Goal: Transaction & Acquisition: Purchase product/service

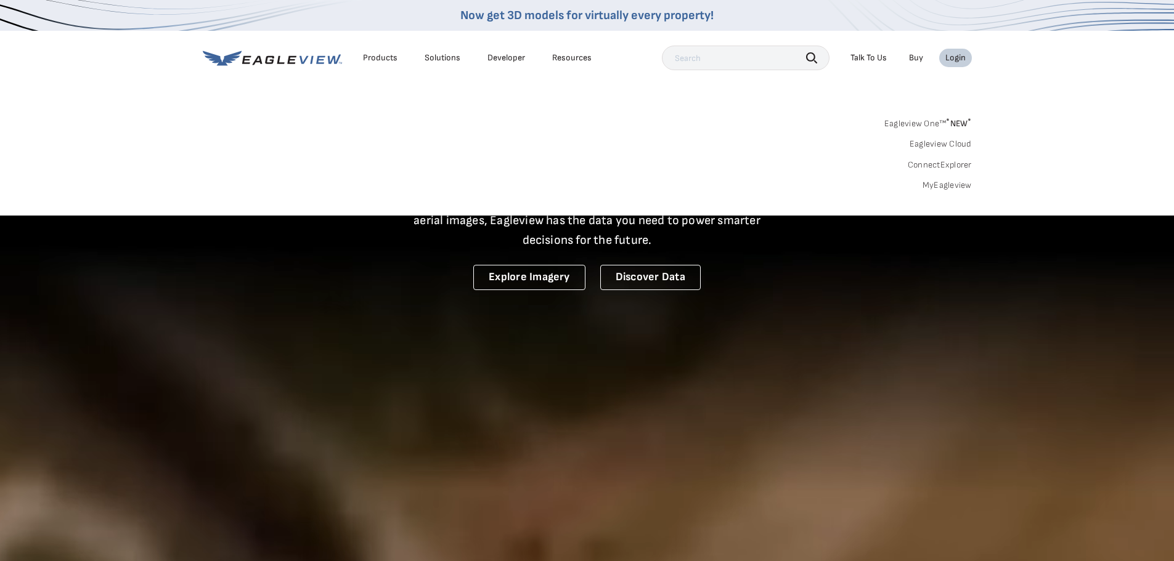
click at [939, 185] on link "MyEagleview" at bounding box center [946, 185] width 49 height 11
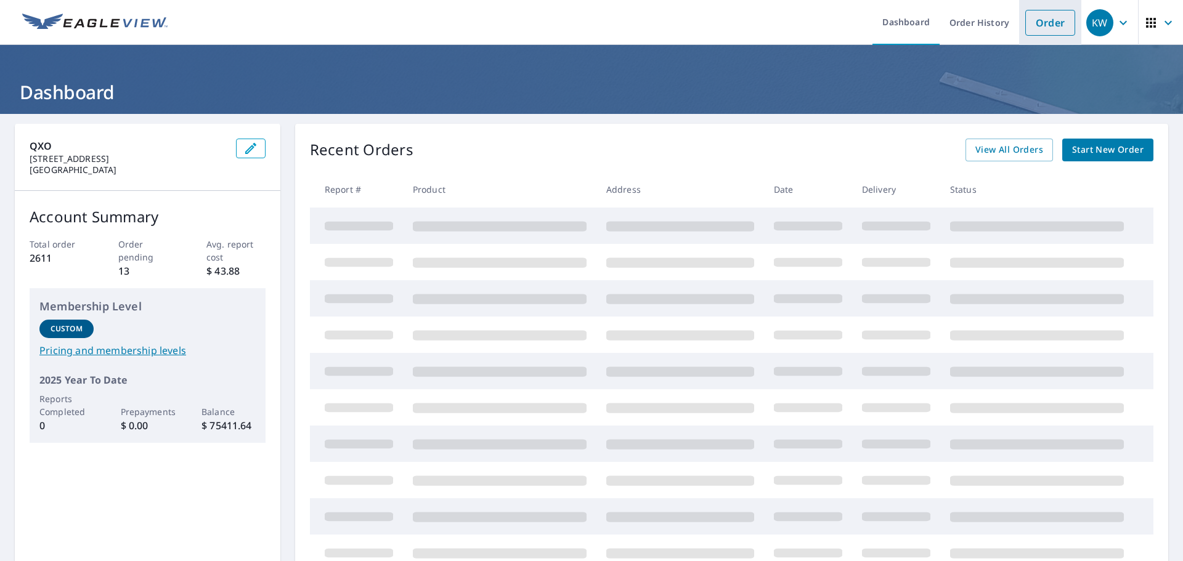
click at [1047, 27] on link "Order" at bounding box center [1050, 23] width 50 height 26
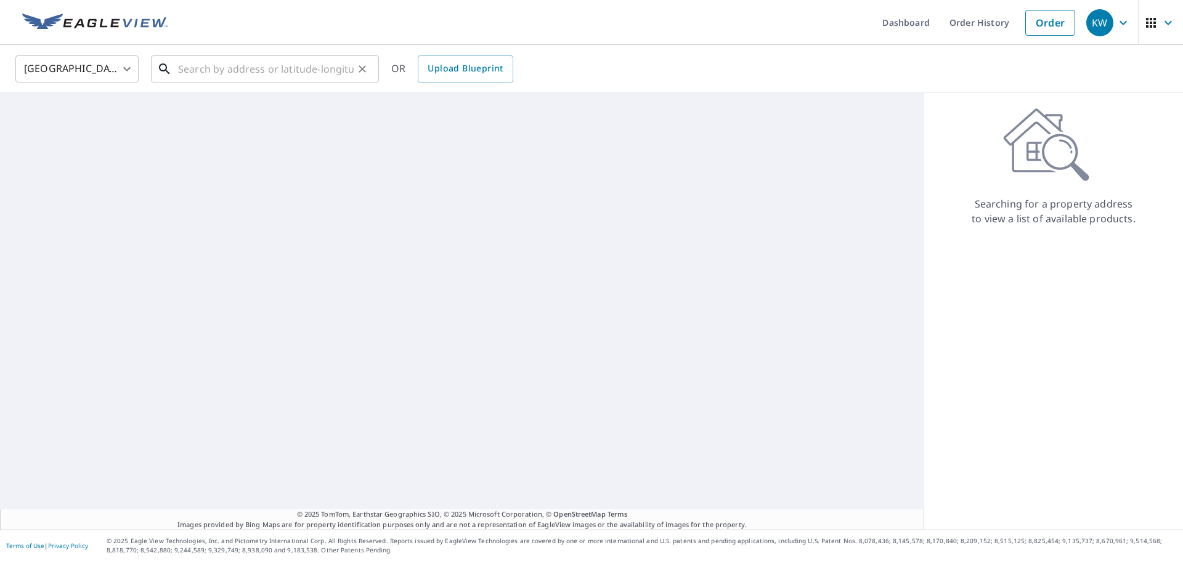
click at [275, 62] on input "text" at bounding box center [266, 69] width 176 height 35
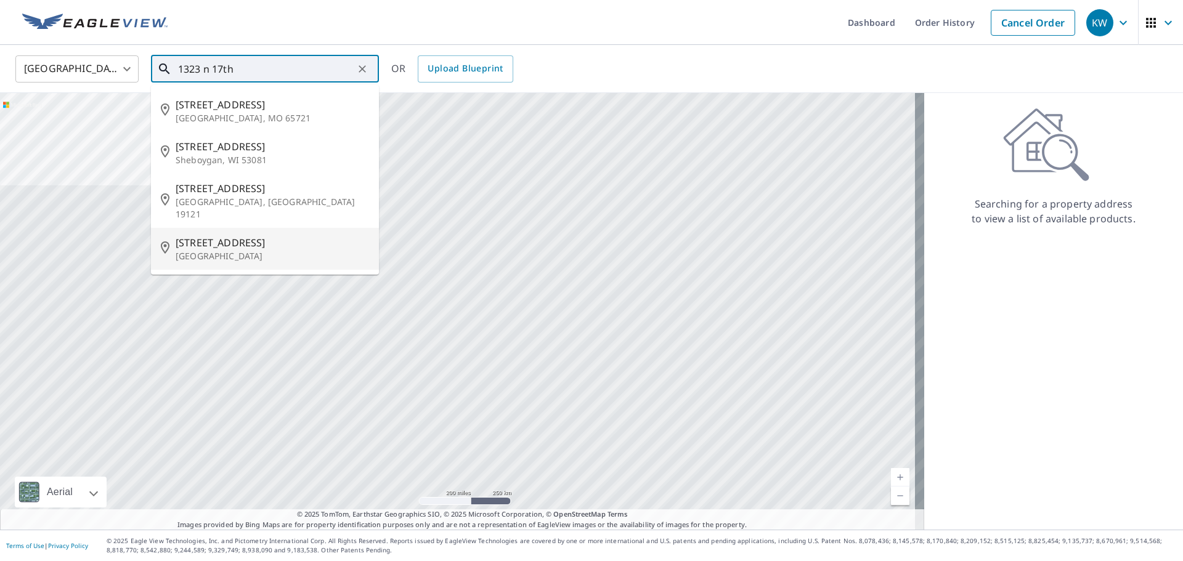
click at [253, 250] on p "Grand Junction, CO 81501" at bounding box center [272, 256] width 193 height 12
type input "1323 N 17th St Grand Junction, CO 81501"
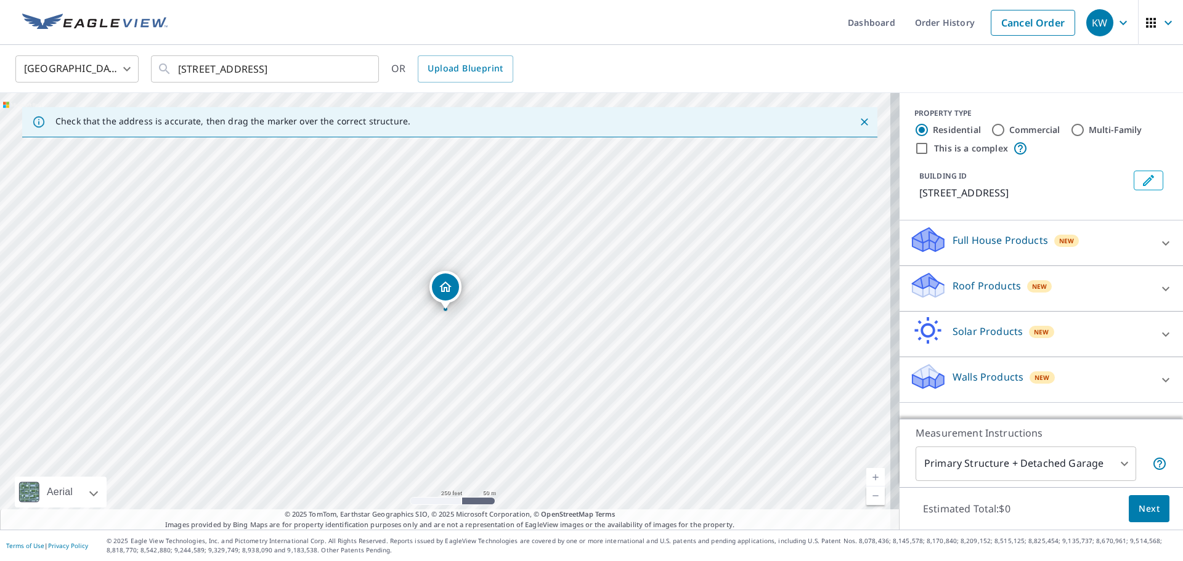
click at [967, 289] on p "Roof Products" at bounding box center [987, 286] width 68 height 15
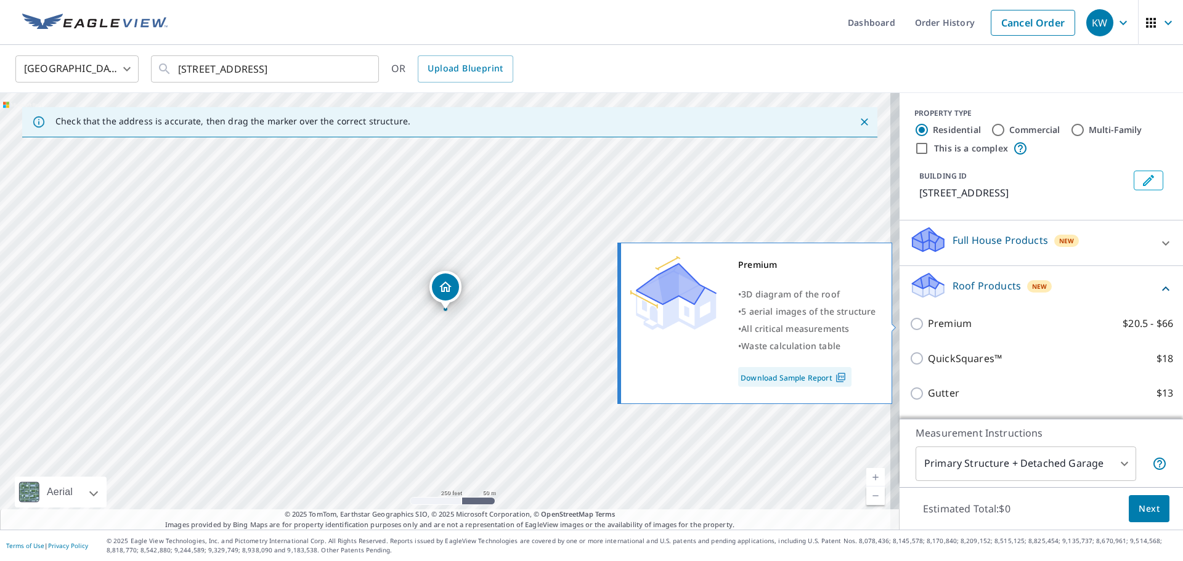
click at [937, 328] on p "Premium" at bounding box center [950, 323] width 44 height 15
click at [928, 328] on input "Premium $20.5 - $66" at bounding box center [918, 324] width 18 height 15
checkbox input "true"
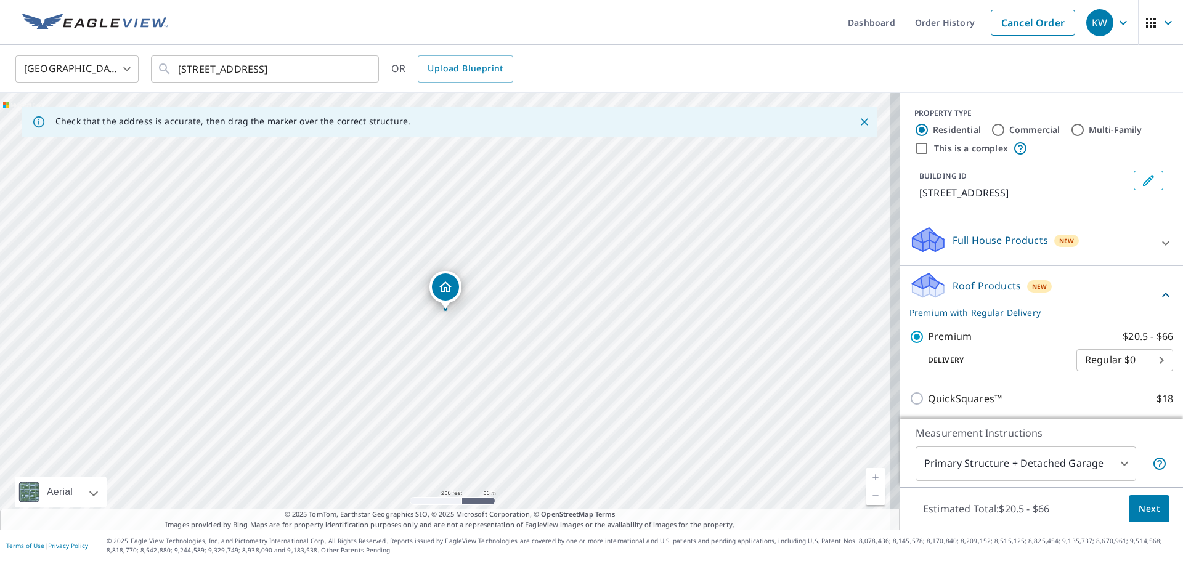
click at [1148, 509] on span "Next" at bounding box center [1149, 509] width 21 height 15
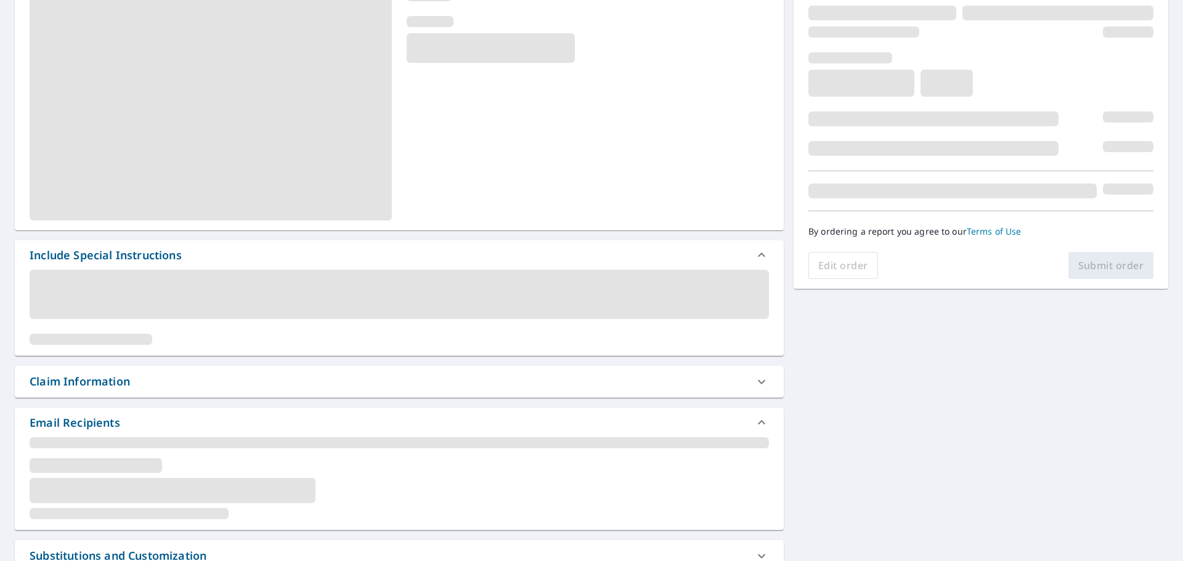
scroll to position [185, 0]
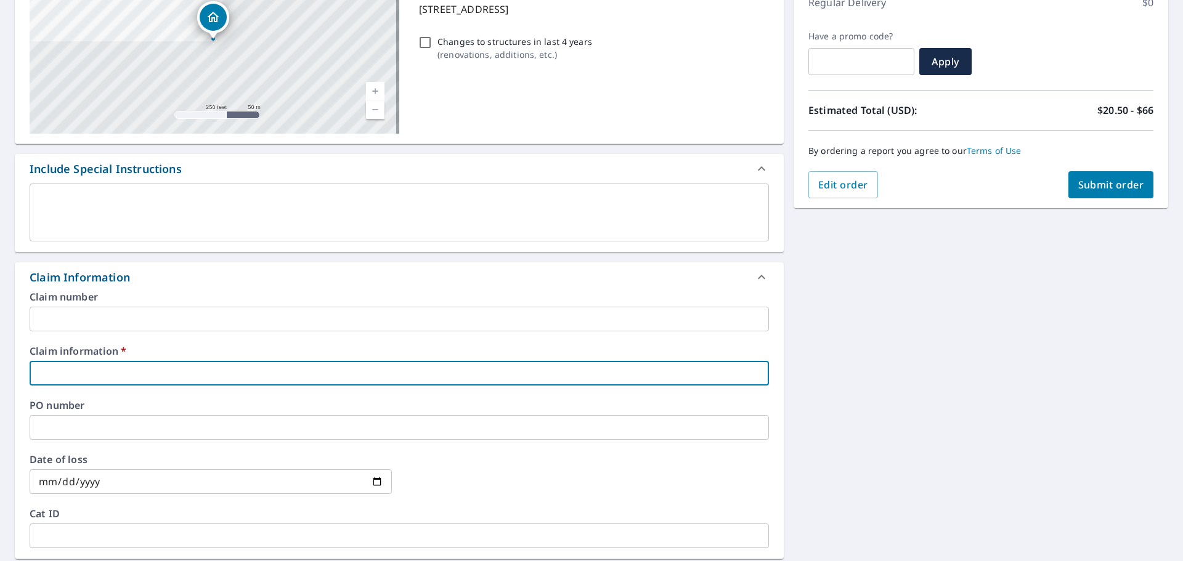
click at [346, 381] on input "text" at bounding box center [399, 373] width 739 height 25
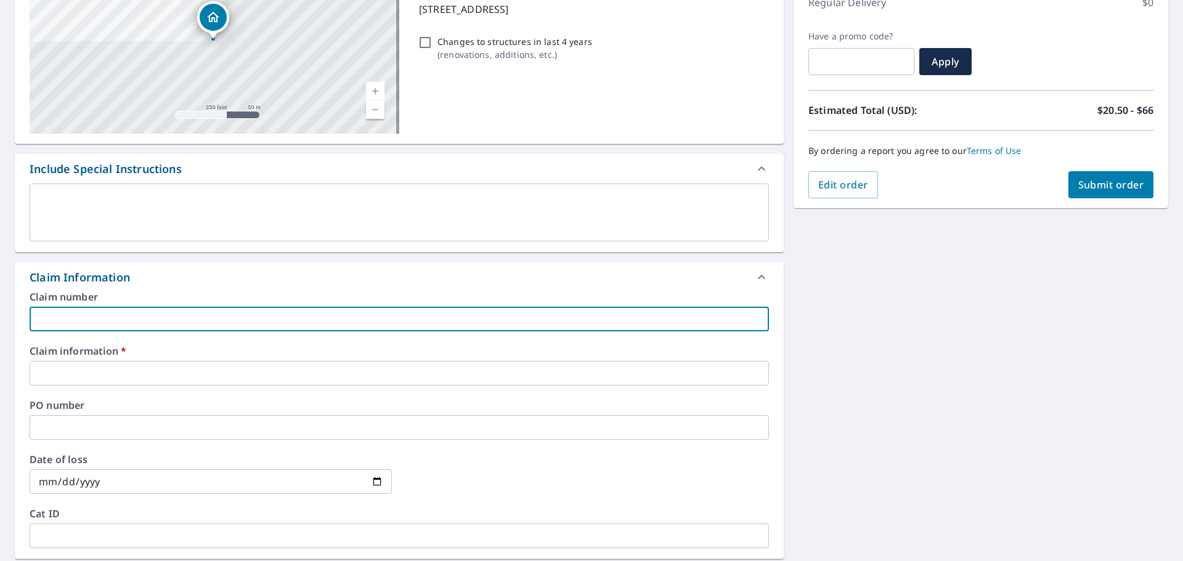
click at [332, 323] on input "text" at bounding box center [399, 319] width 739 height 25
type input "A"
checkbox input "true"
type input "AL"
checkbox input "true"
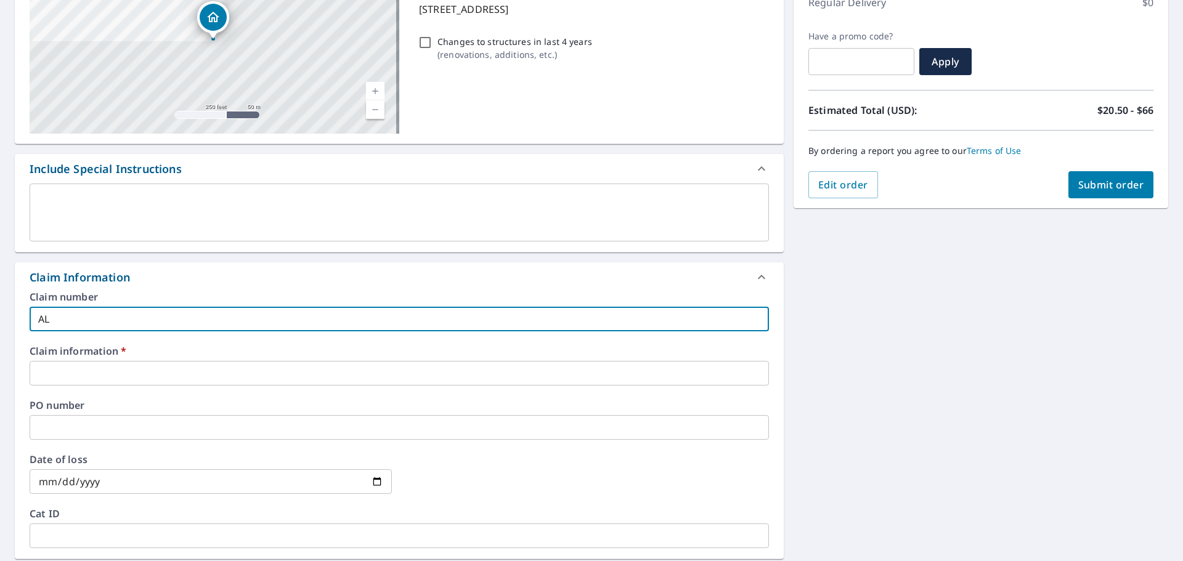
type input "ALM"
checkbox input "true"
type input "ALM"
checkbox input "true"
type input "ALM 1"
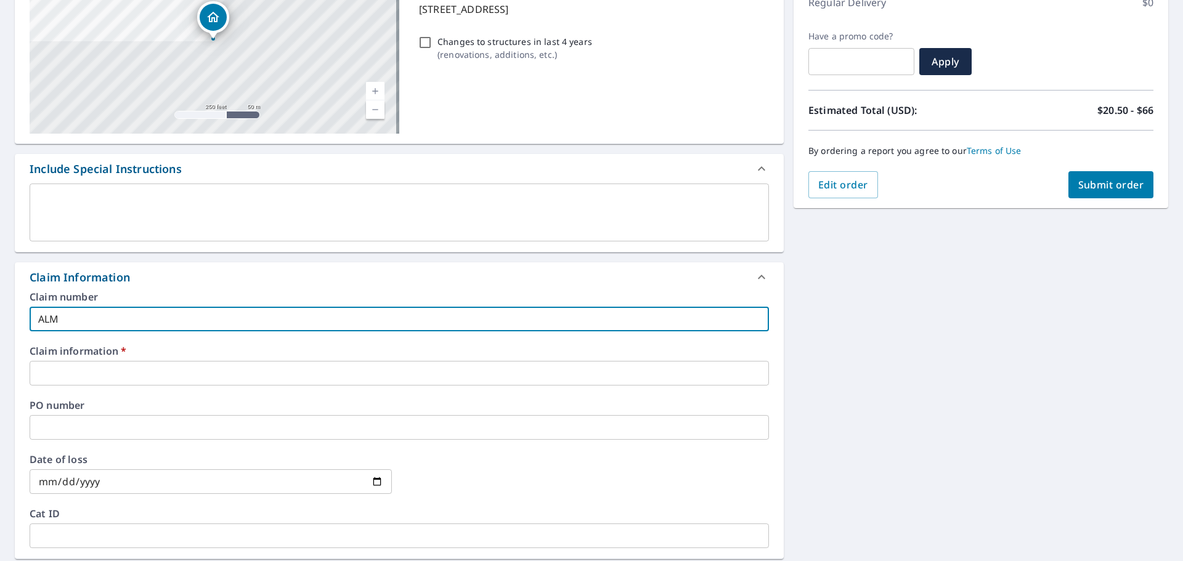
checkbox input "true"
type input "ALM 13"
checkbox input "true"
type input "ALM 132"
checkbox input "true"
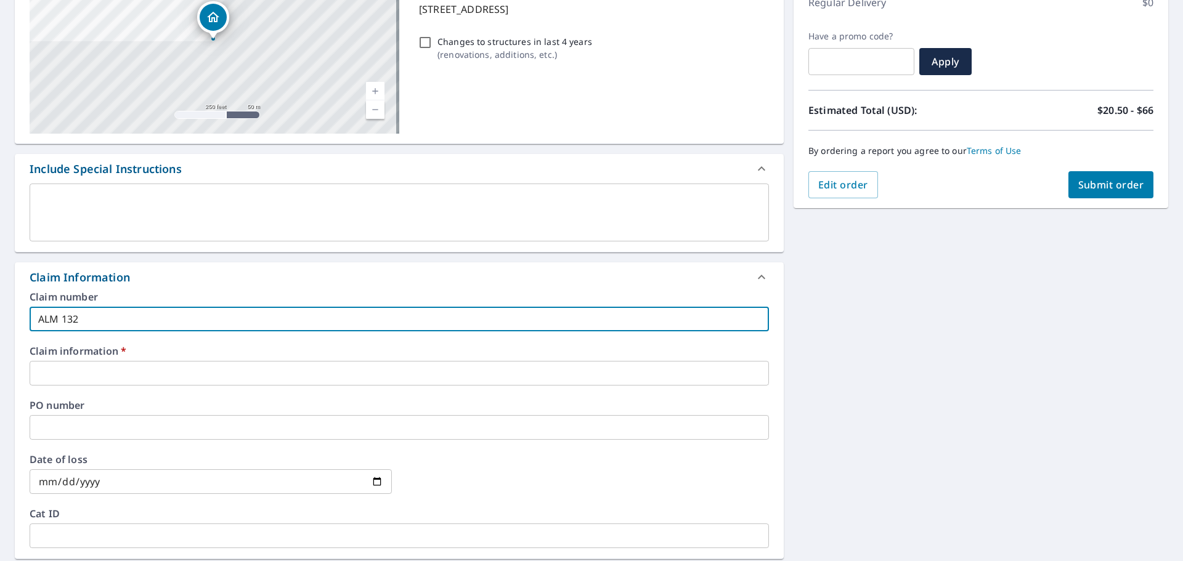
type input "ALM 1323"
checkbox input "true"
type input "ALM 1323"
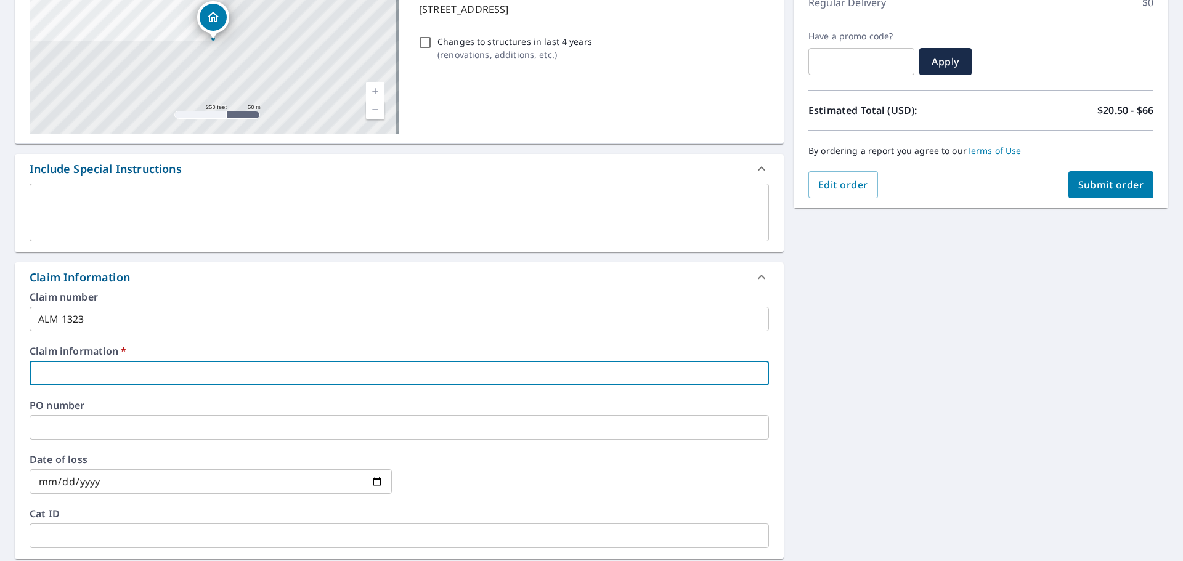
click at [319, 367] on input "text" at bounding box center [399, 373] width 739 height 25
type input "1"
checkbox input "true"
type input "13"
checkbox input "true"
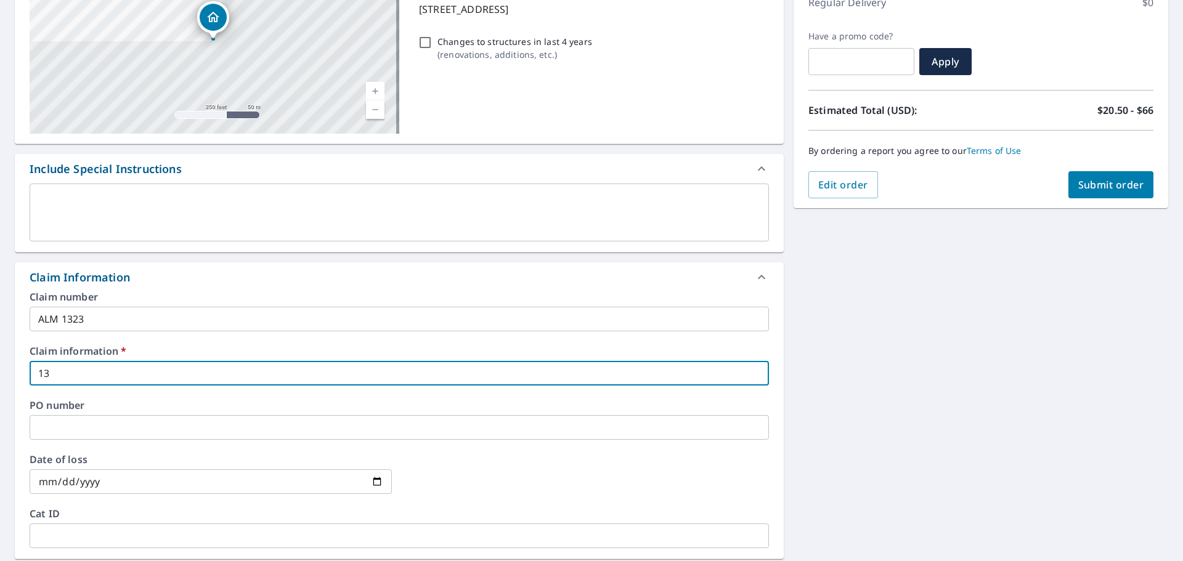
type input "132"
checkbox input "true"
type input "1323"
checkbox input "true"
type input "1323"
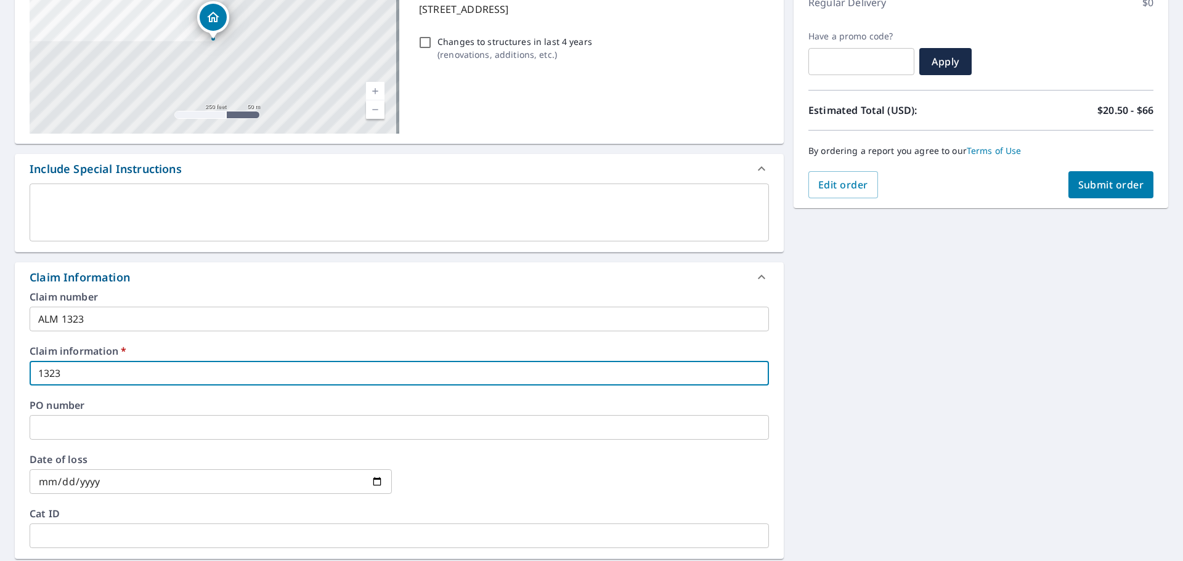
checkbox input "true"
type input "1323 N"
checkbox input "true"
type input "1323 N"
checkbox input "true"
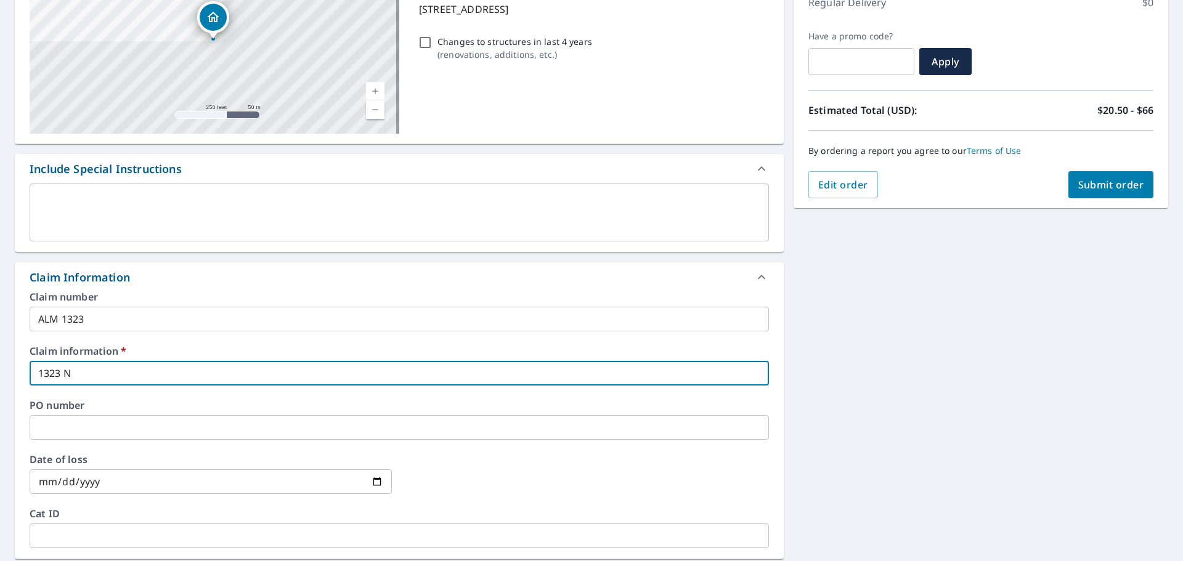
type input "1323 N 1"
checkbox input "true"
type input "1323 N 17"
checkbox input "true"
type input "1323 N 17t"
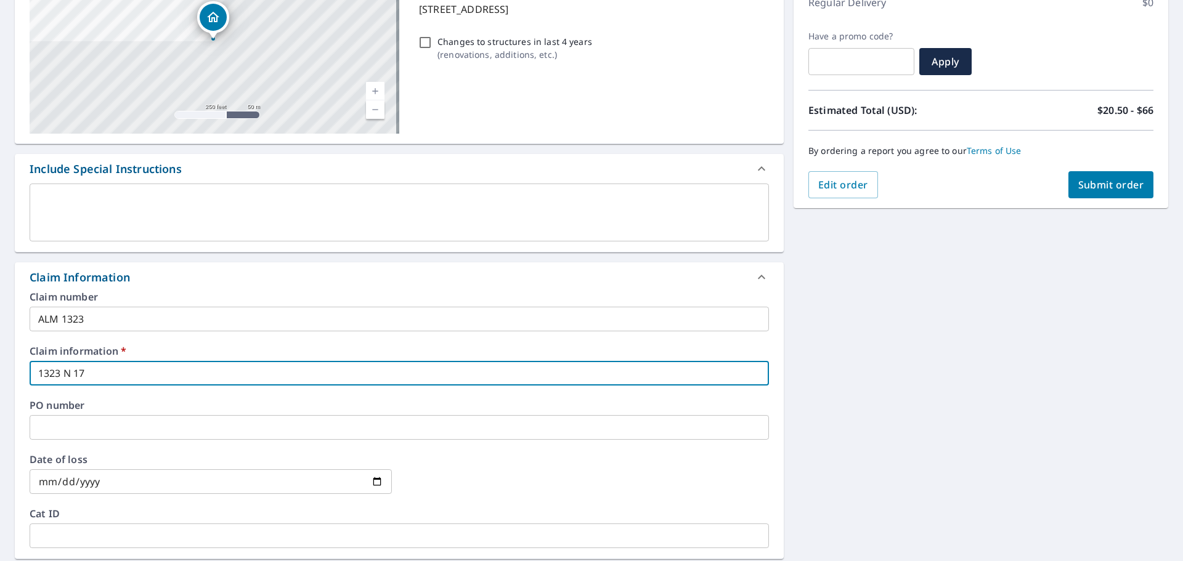
checkbox input "true"
type input "1323 N 17th"
checkbox input "true"
type input "1323 N 17th b"
checkbox input "true"
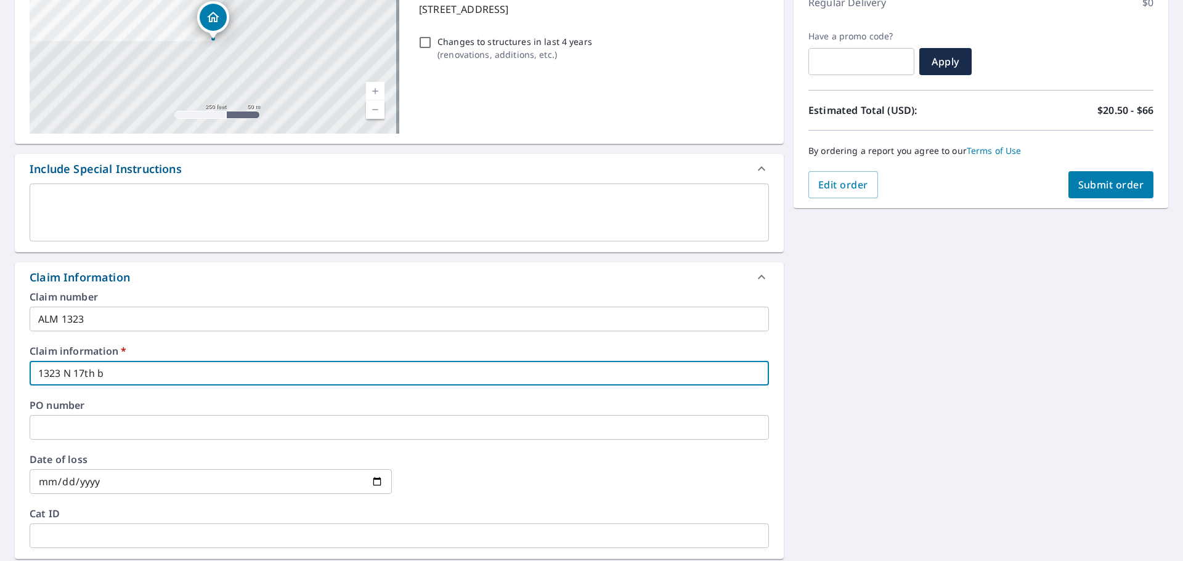
type input "1323 N 17th bs"
checkbox input "true"
type input "1323 N 17th bst"
checkbox input "true"
type input "1323 N 17th bstr"
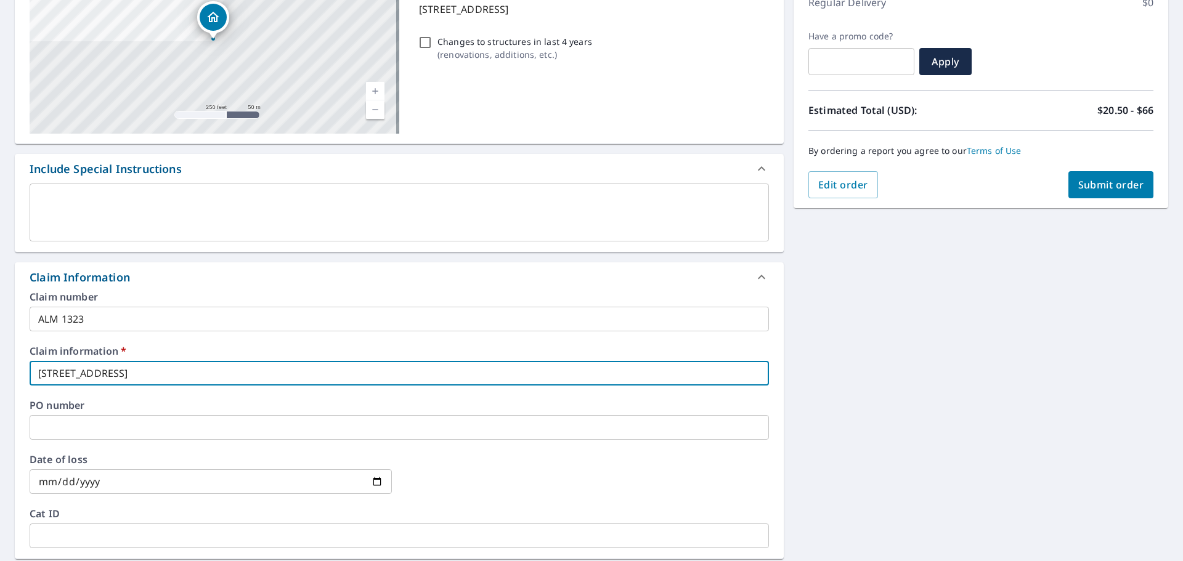
checkbox input "true"
type input "1323 N 17th bstre"
checkbox input "true"
type input "1323 N 17th bstree"
checkbox input "true"
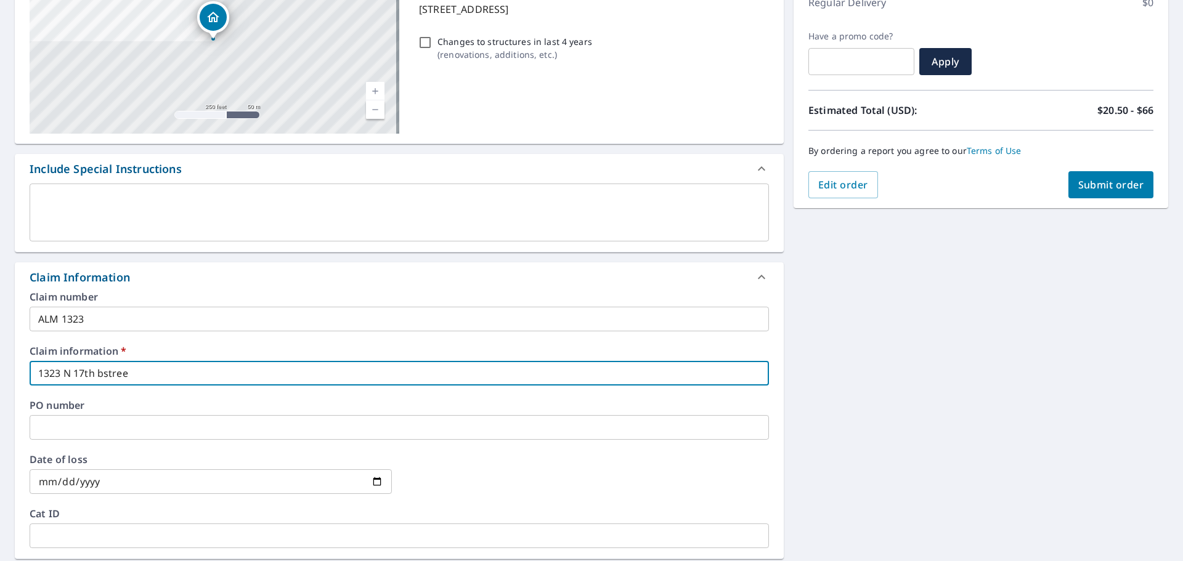
type input "1323 N 17th bstre"
checkbox input "true"
type input "1323 N 17th bstr"
checkbox input "true"
type input "1323 N 17th bst"
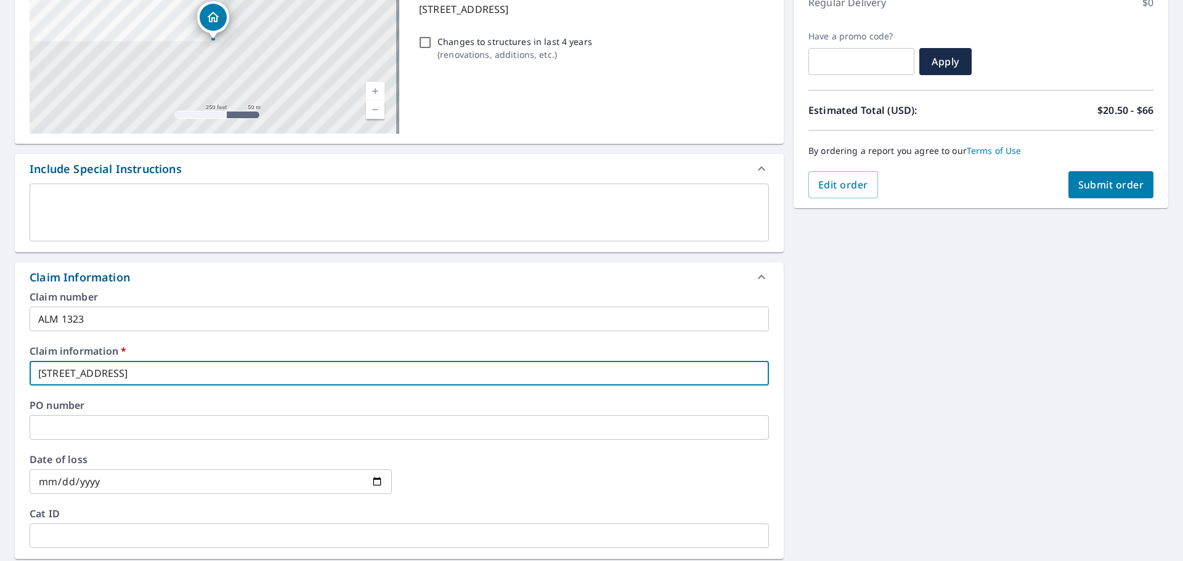
checkbox input "true"
type input "1323 N 17th bs"
checkbox input "true"
type input "1323 N 17th b"
checkbox input "true"
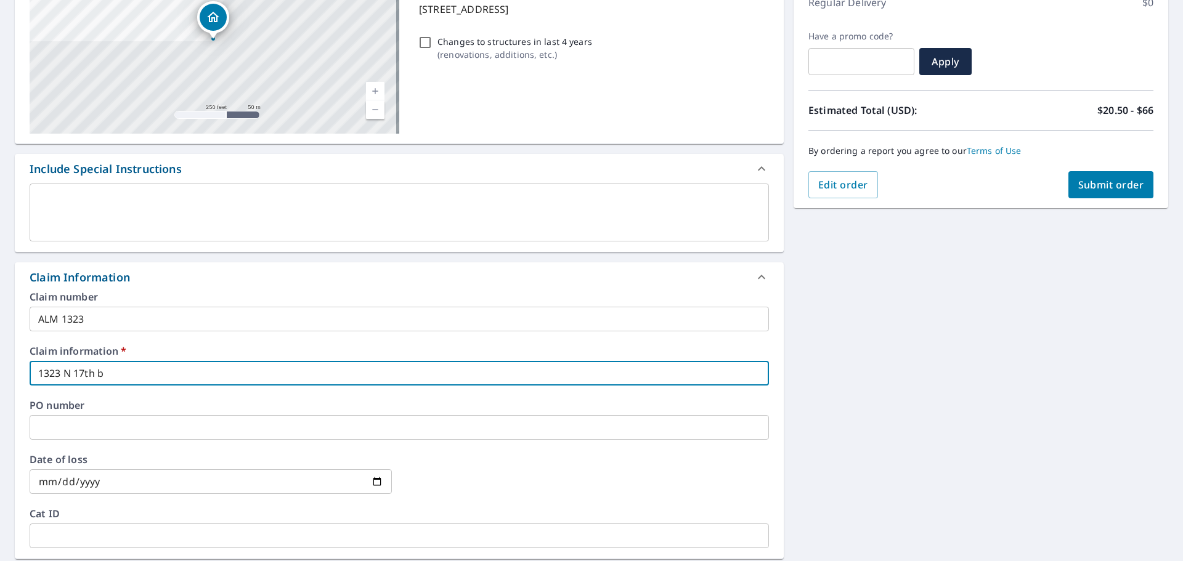
type input "1323 N 17th"
checkbox input "true"
type input "1323 N 17th S"
checkbox input "true"
type input "1323 N 17th St"
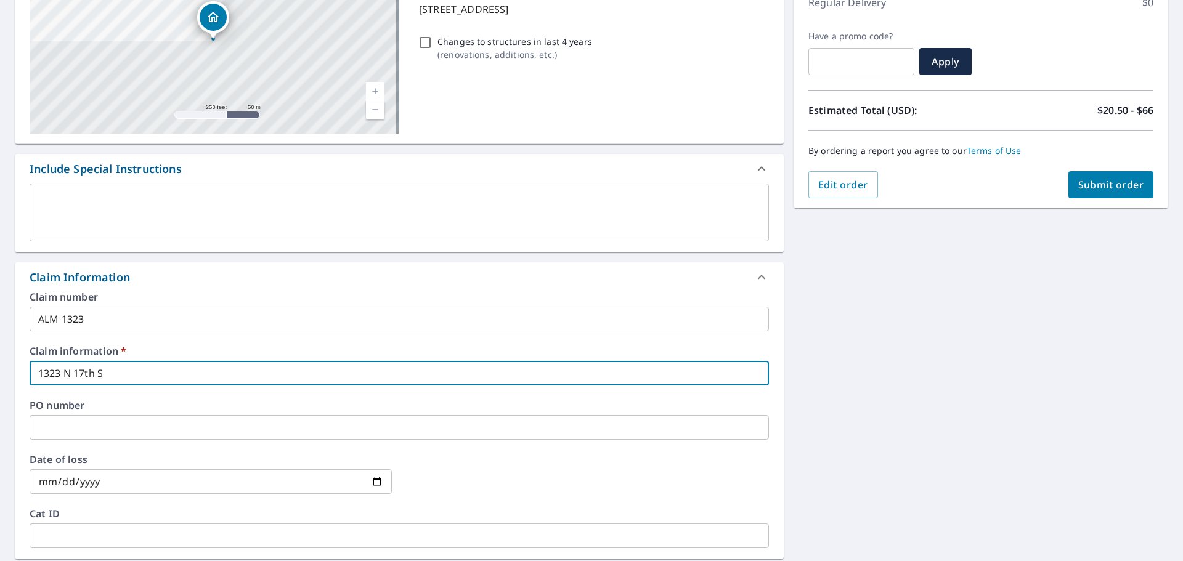
checkbox input "true"
type input "1323 N 17th Strt"
checkbox input "true"
type input "1323 N 17th Str"
checkbox input "true"
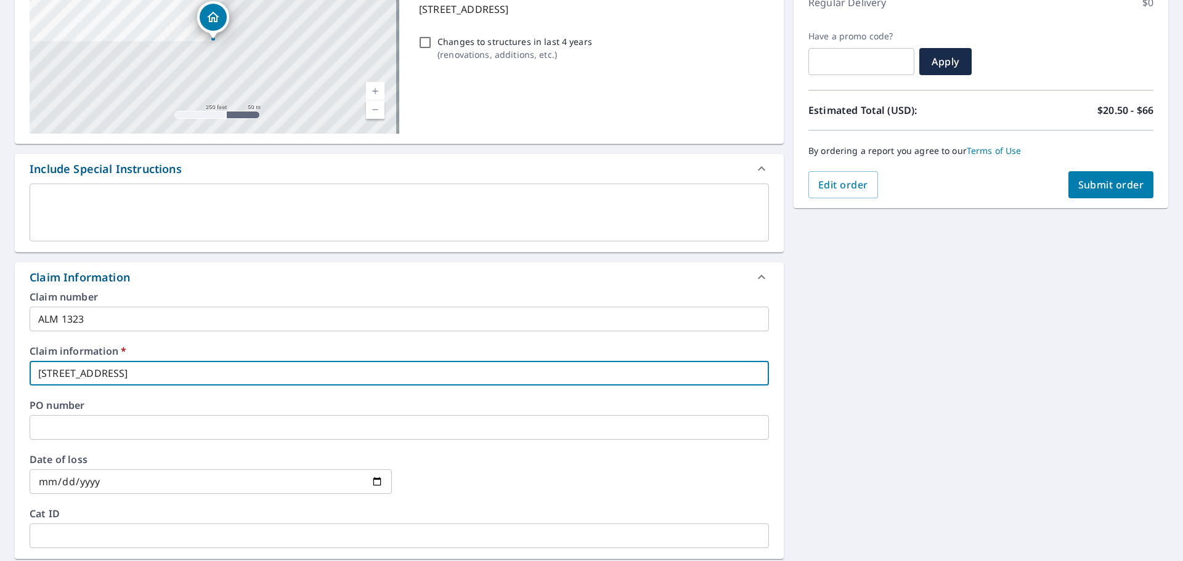
type input "1323 N 17th Str"
click at [1078, 187] on span "Submit order" at bounding box center [1111, 185] width 66 height 14
checkbox input "true"
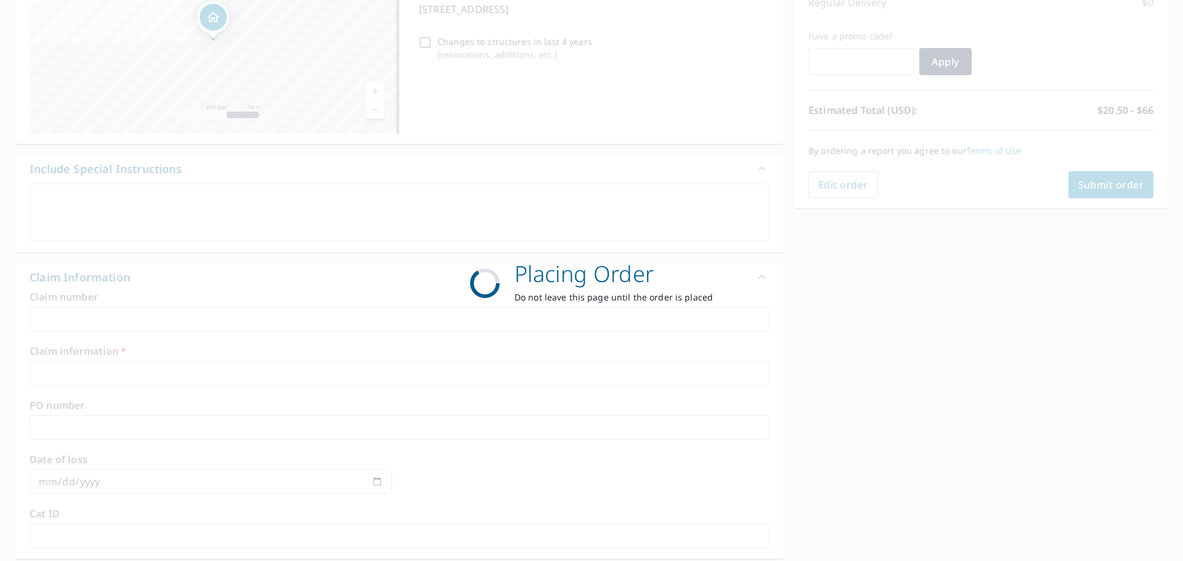
scroll to position [164, 0]
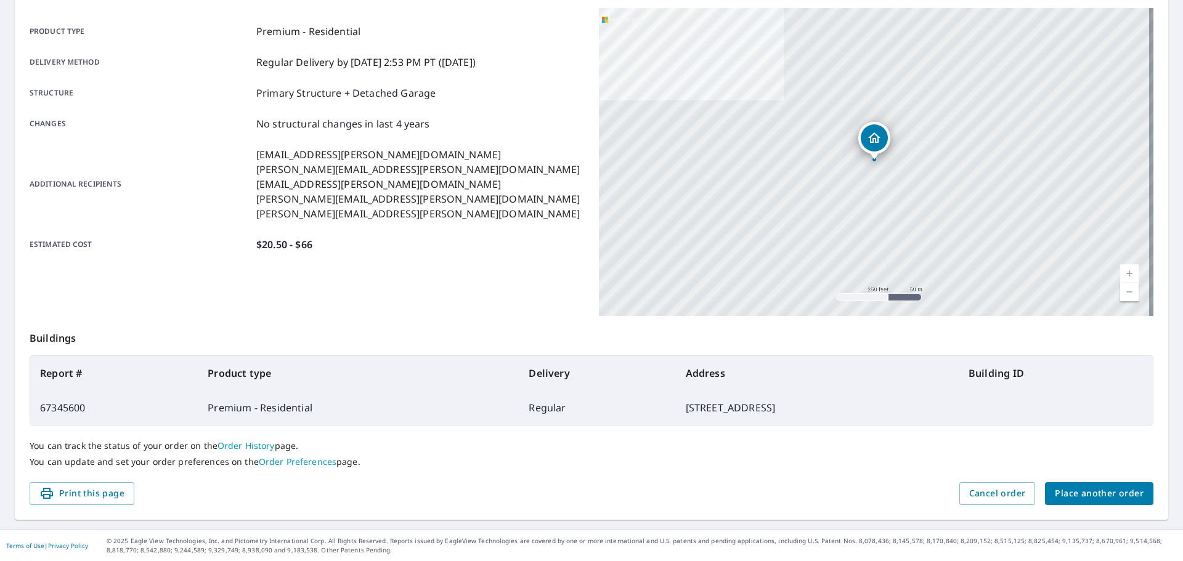
click at [1091, 492] on span "Place another order" at bounding box center [1099, 493] width 89 height 15
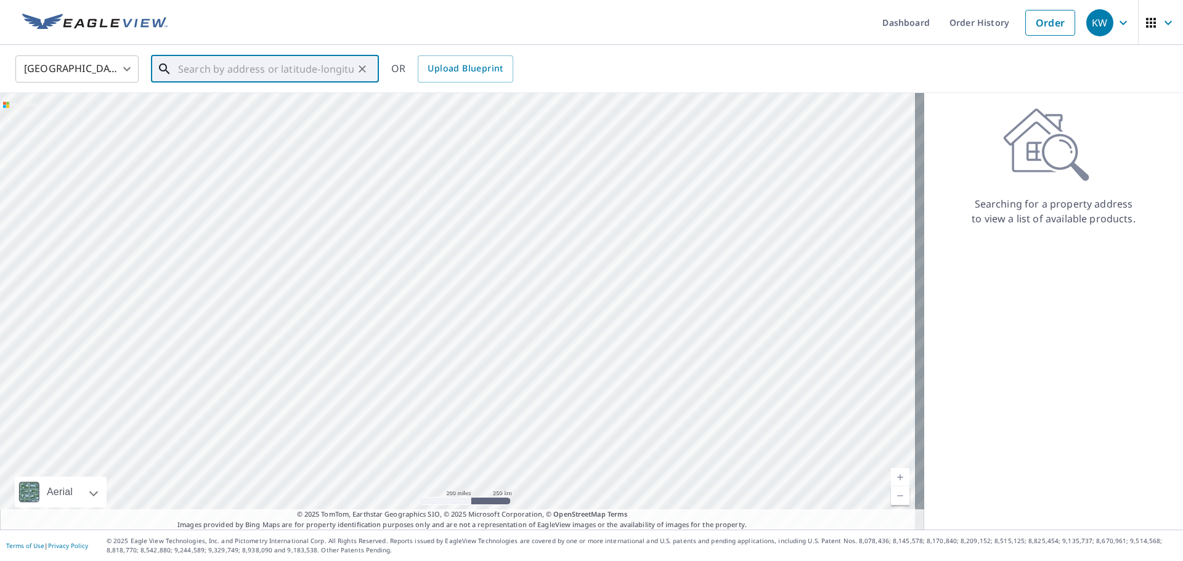
click at [241, 68] on input "text" at bounding box center [266, 69] width 176 height 35
click at [218, 115] on p "Grand Junction, CO 81505" at bounding box center [272, 118] width 193 height 12
type input "702 E Harbor Cir Grand Junction, CO 81505"
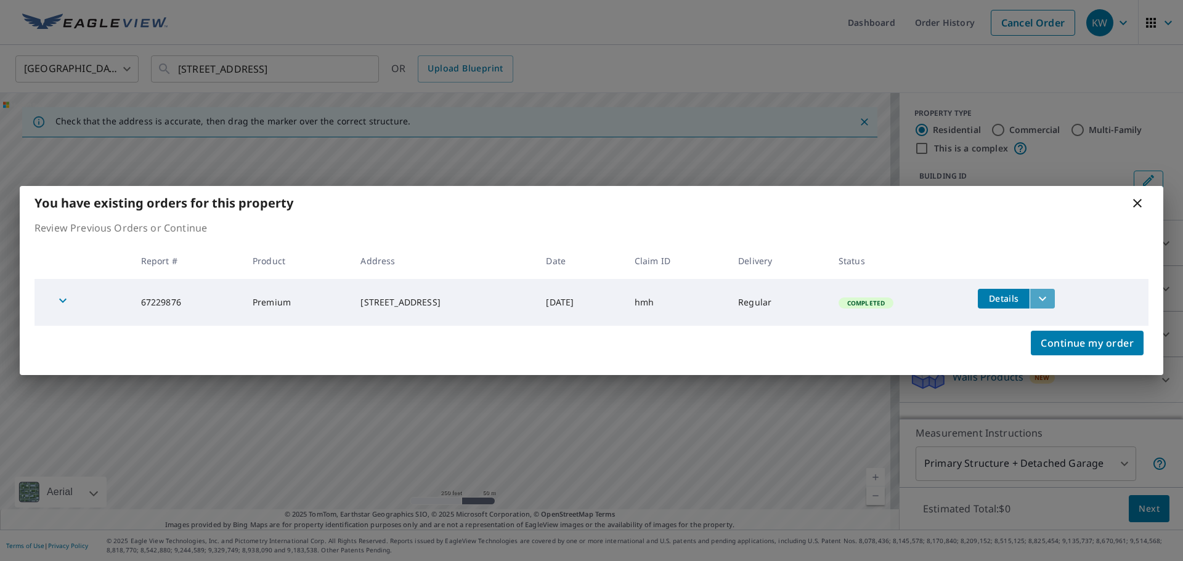
click at [1050, 304] on icon "filesDropdownBtn-67229876" at bounding box center [1042, 298] width 15 height 15
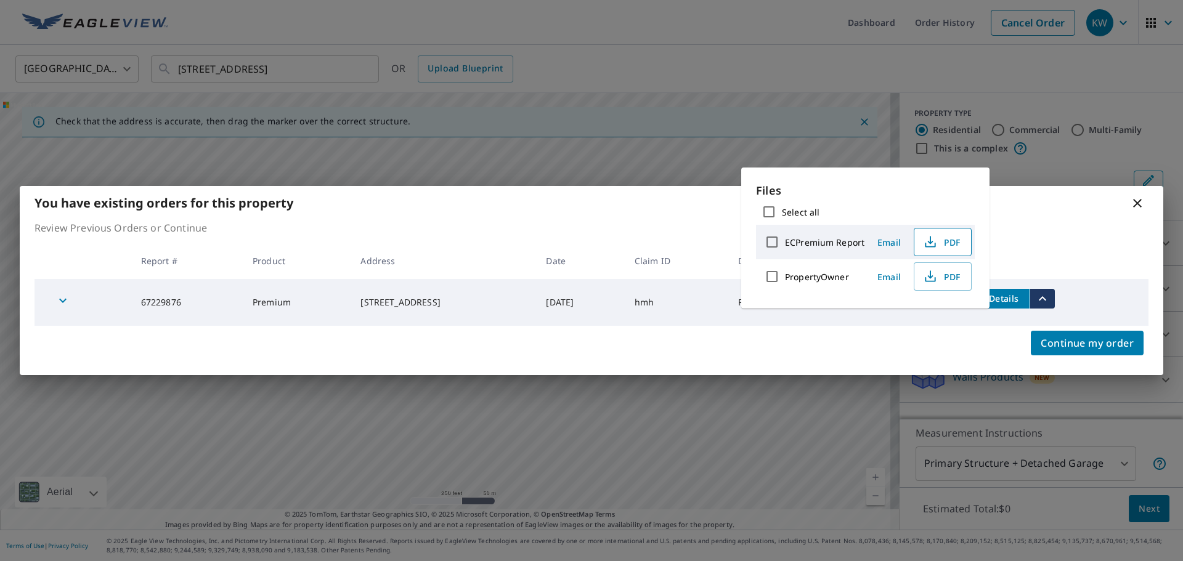
click at [936, 228] on button "PDF" at bounding box center [943, 242] width 58 height 28
drag, startPoint x: 1109, startPoint y: 229, endPoint x: 1140, endPoint y: 219, distance: 32.2
click at [1113, 225] on p "Review Previous Orders or Continue" at bounding box center [592, 228] width 1114 height 15
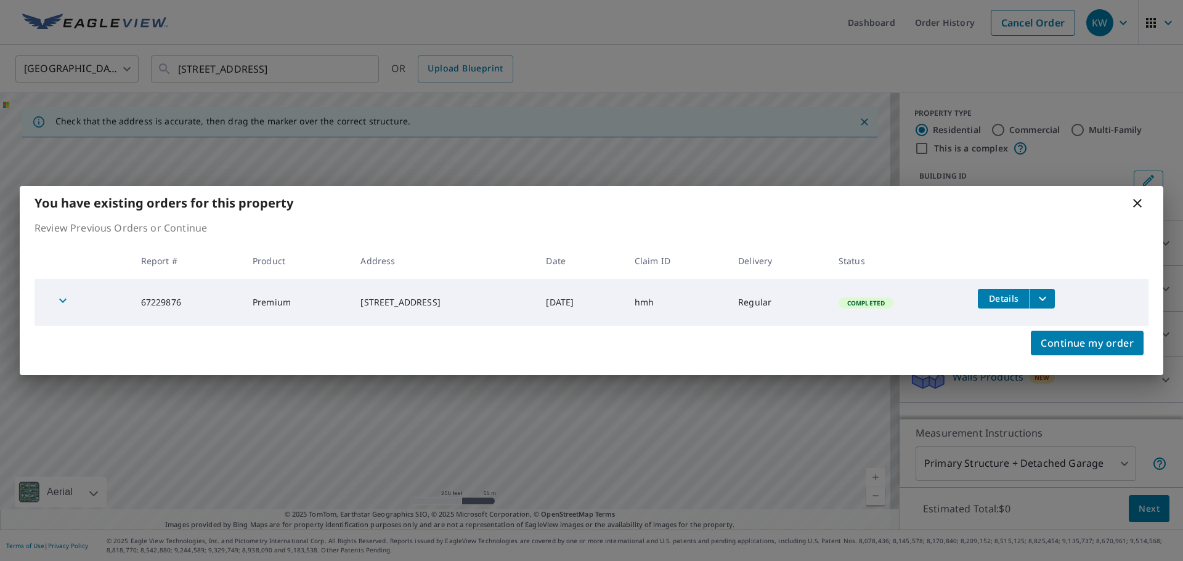
click at [1141, 205] on icon at bounding box center [1137, 203] width 15 height 15
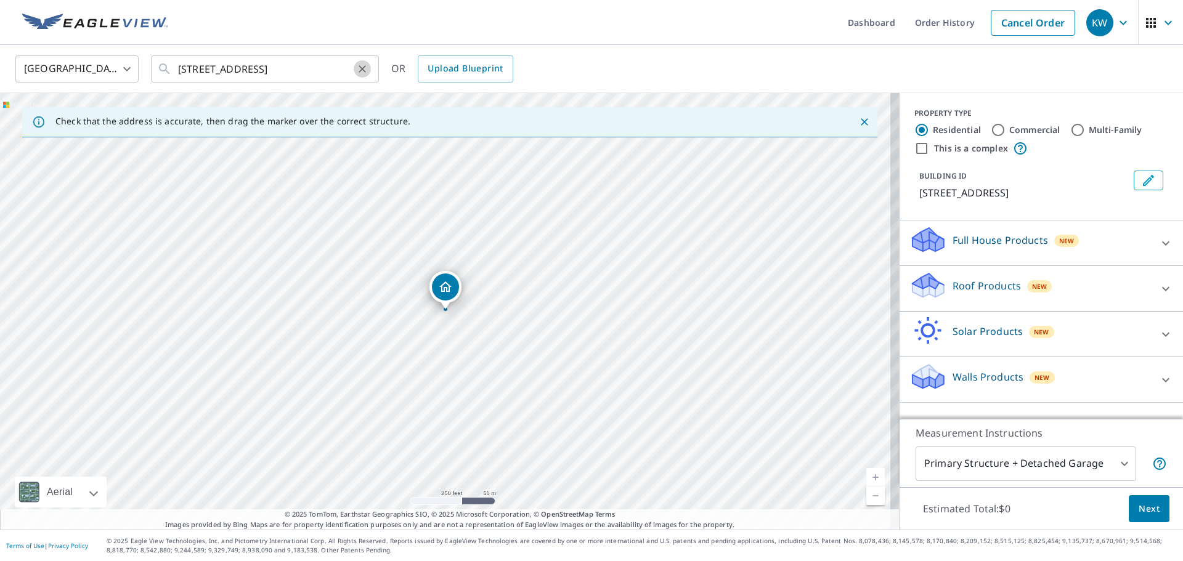
click at [361, 72] on icon "Clear" at bounding box center [362, 69] width 12 height 12
click at [292, 72] on input "text" at bounding box center [266, 69] width 176 height 35
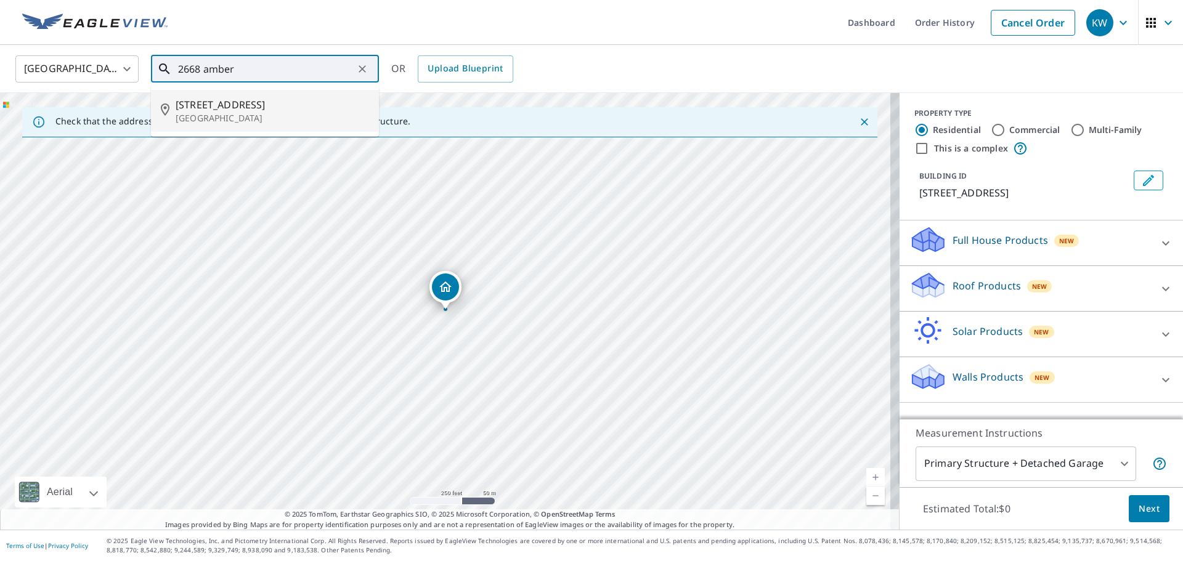
click at [248, 113] on p "Grand Junction, CO 81506" at bounding box center [272, 118] width 193 height 12
type input "2668 Amber Spring Way Grand Junction, CO 81506"
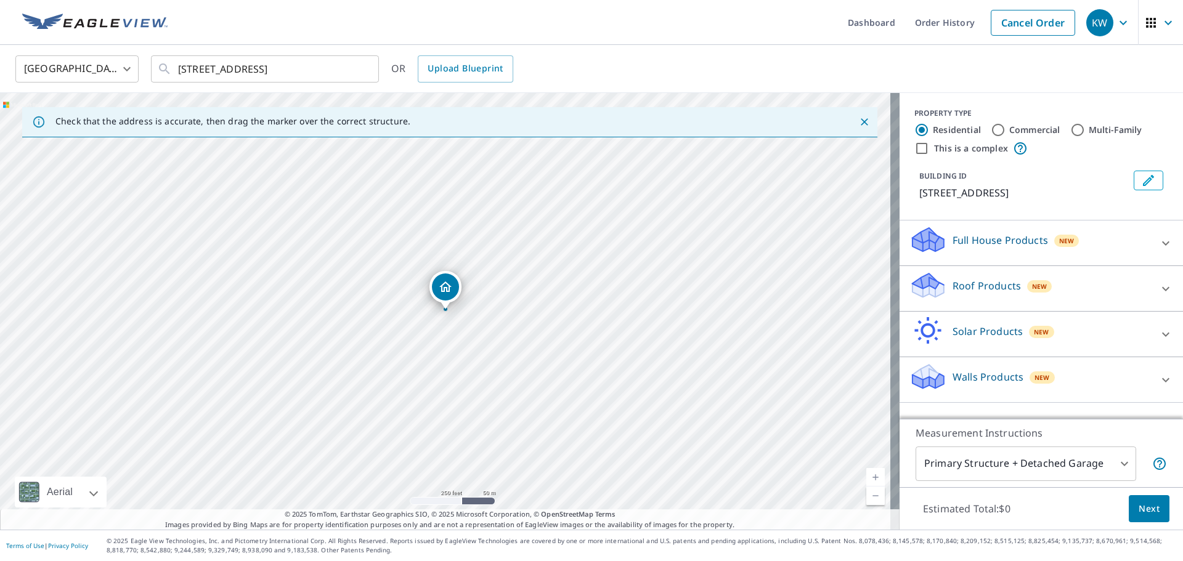
click at [977, 293] on p "Roof Products" at bounding box center [987, 286] width 68 height 15
click at [909, 341] on div "Premium $20.5 - $66" at bounding box center [1041, 323] width 264 height 35
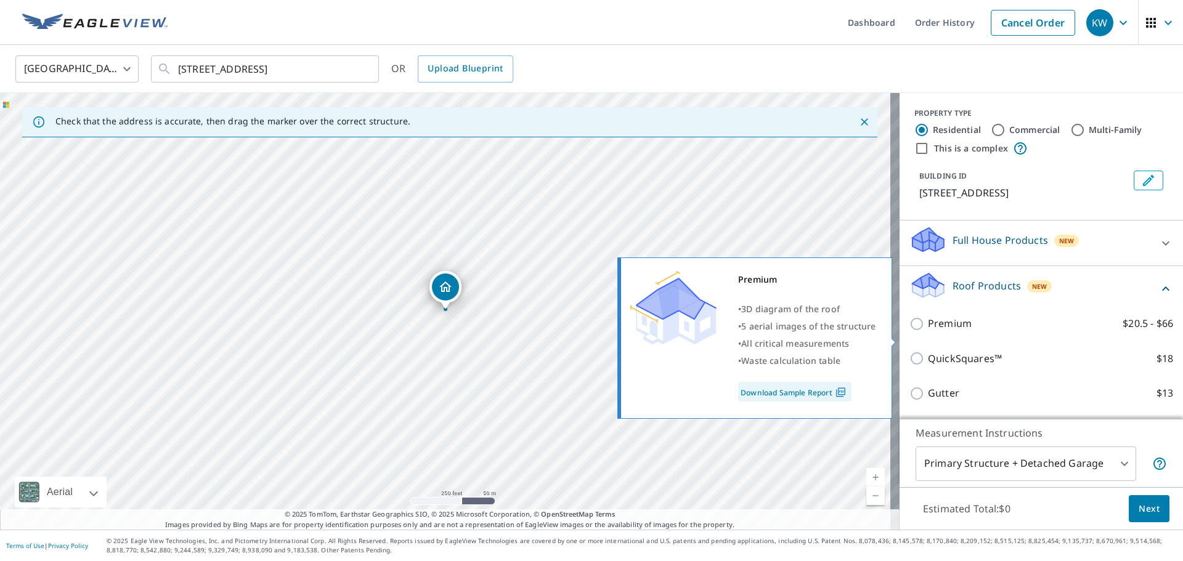
click at [909, 331] on input "Premium $20.5 - $66" at bounding box center [918, 324] width 18 height 15
checkbox input "true"
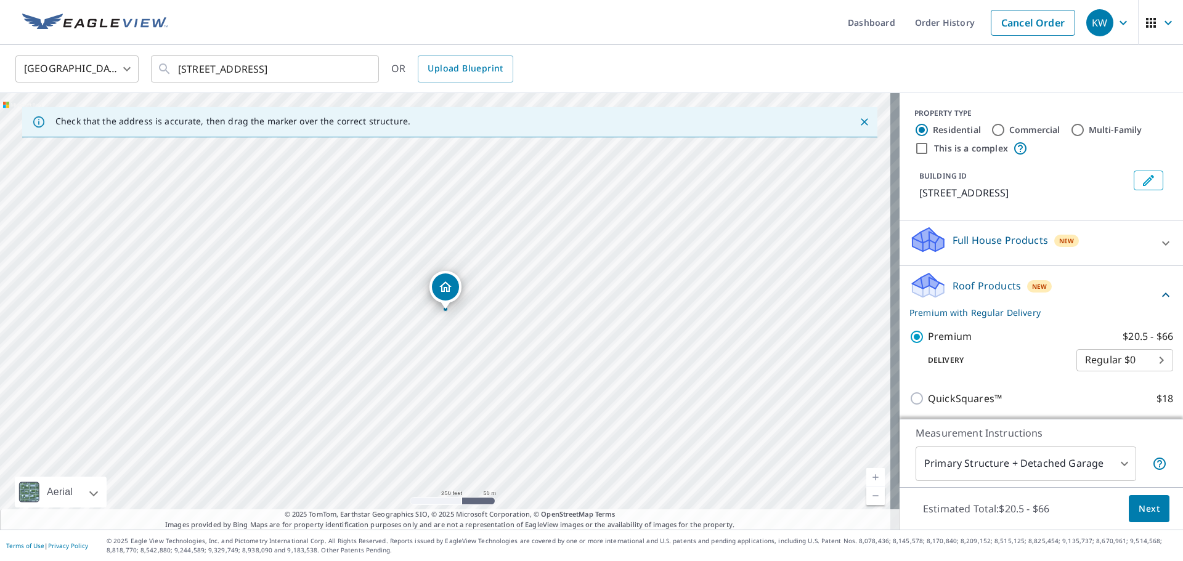
click at [1139, 506] on span "Next" at bounding box center [1149, 509] width 21 height 15
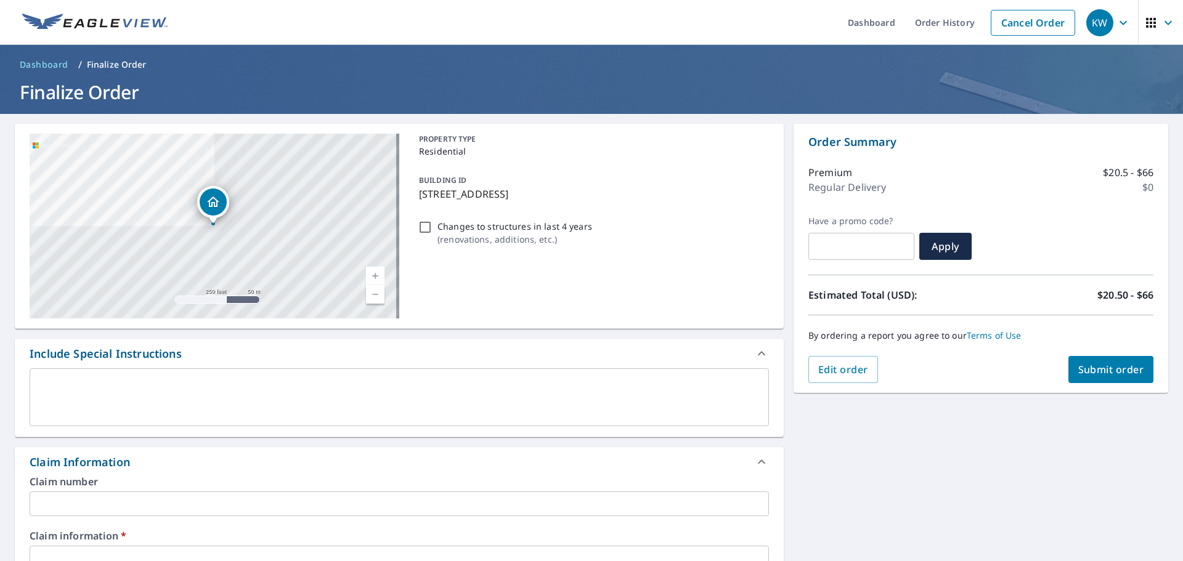
click at [129, 508] on input "text" at bounding box center [399, 504] width 739 height 25
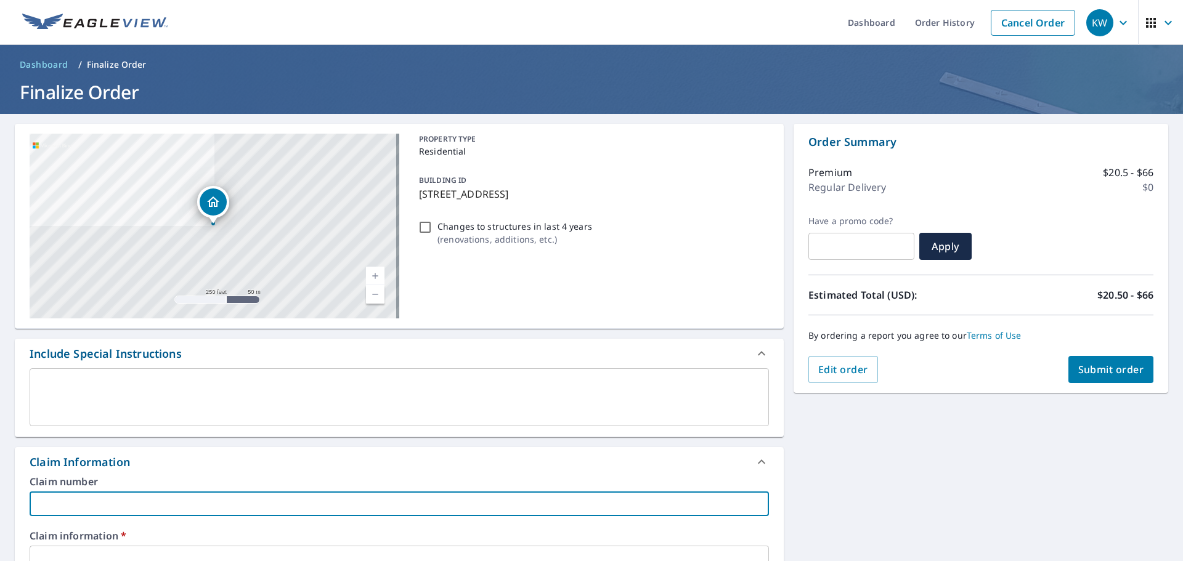
type input "A"
checkbox input "true"
type input "AL"
checkbox input "true"
type input "ALM"
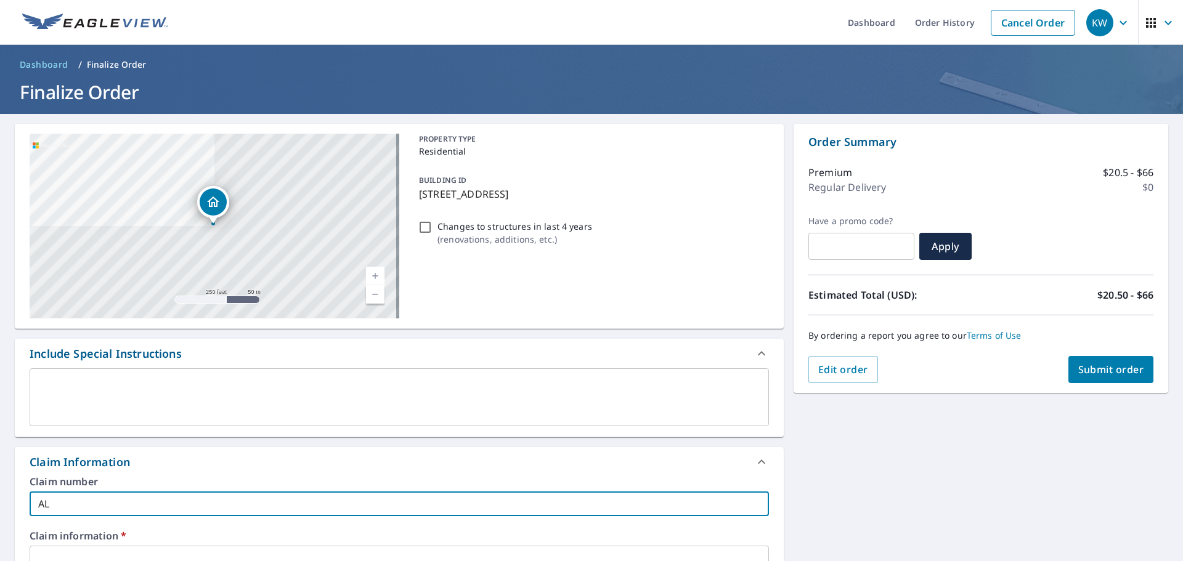
checkbox input "true"
type input "ALM"
checkbox input "true"
type input "ALM 2"
checkbox input "true"
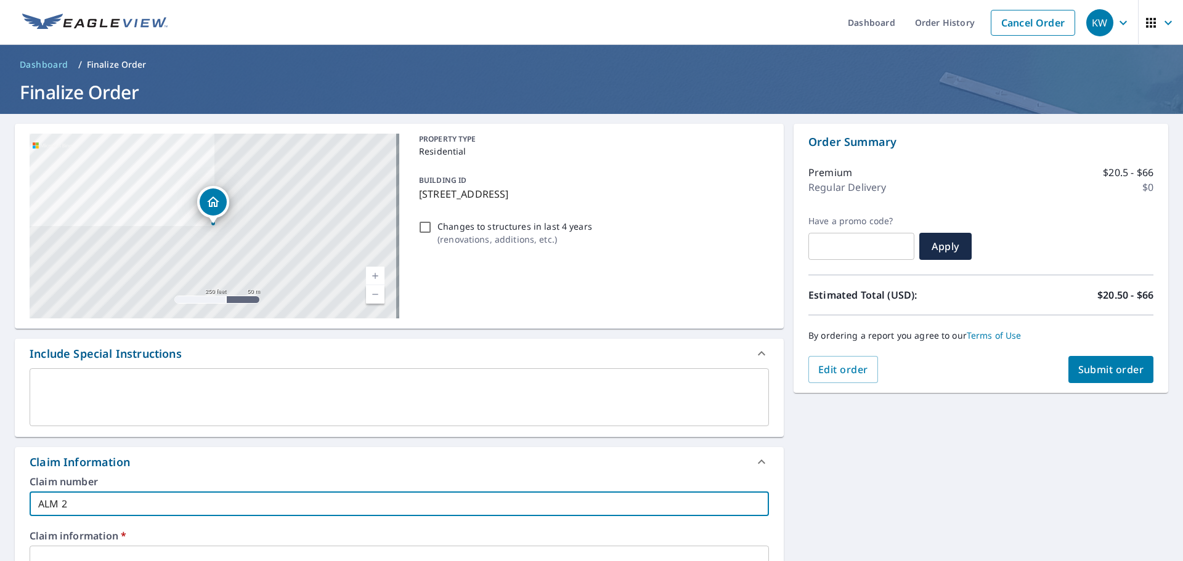
type input "ALM 26"
checkbox input "true"
type input "ALM 266"
checkbox input "true"
type input "ALM 2668"
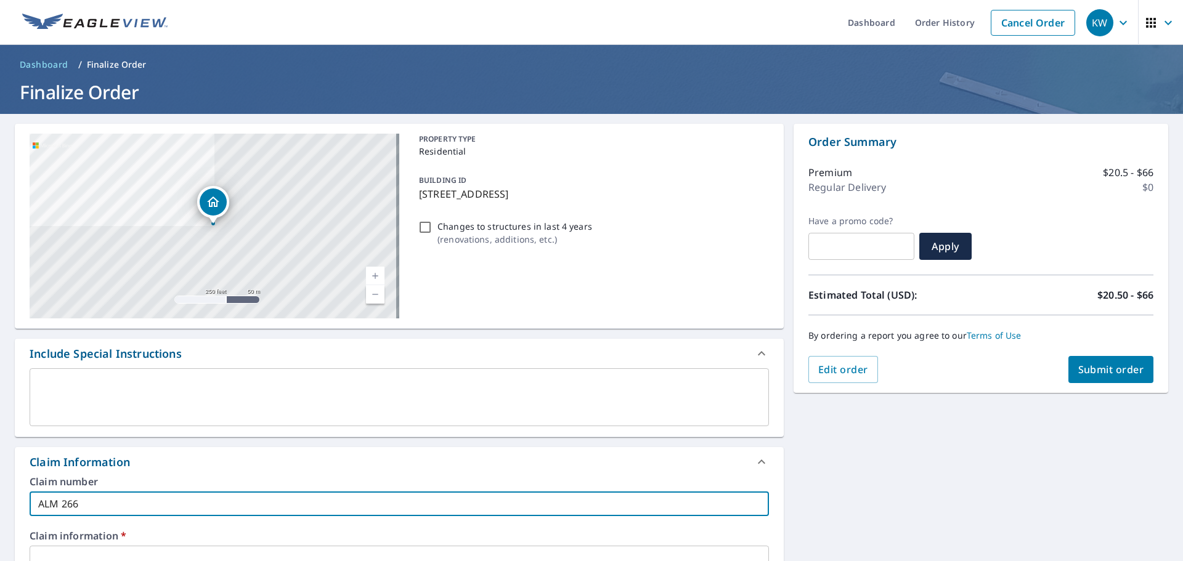
checkbox input "true"
type input "ALM 2668"
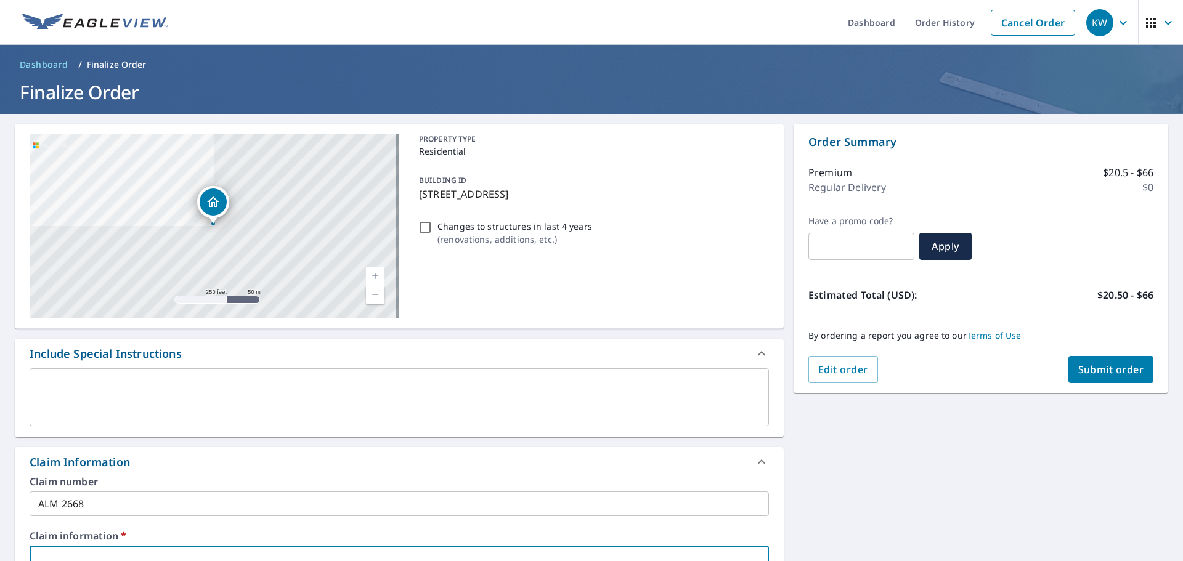
scroll to position [9, 0]
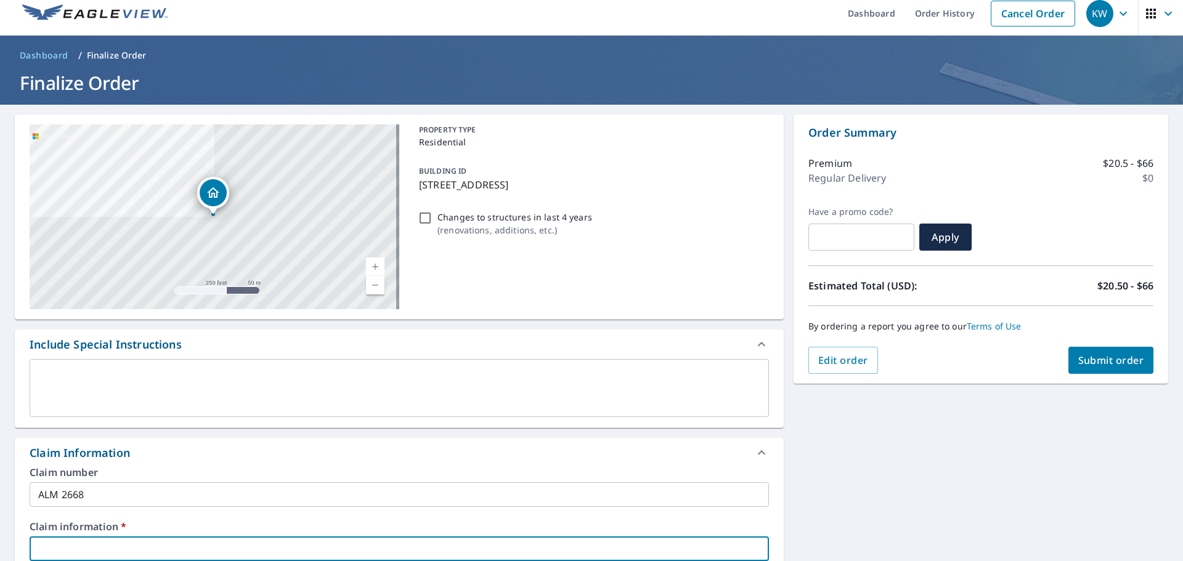
type input "2"
checkbox input "true"
type input "26"
checkbox input "true"
type input "266"
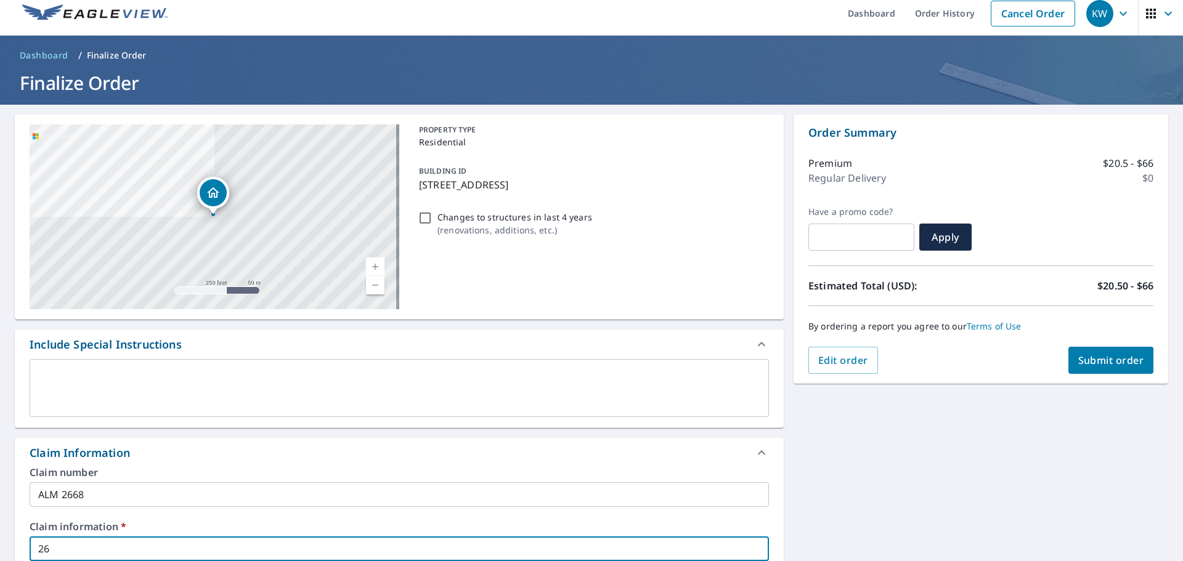
checkbox input "true"
type input "2668"
checkbox input "true"
type input "2668"
checkbox input "true"
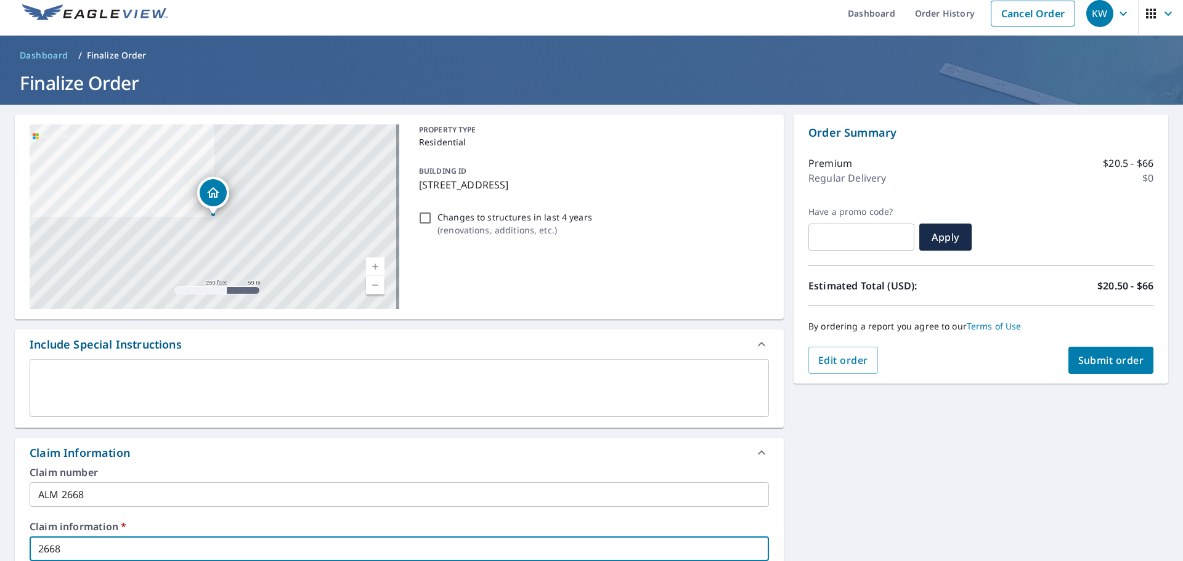
type input "2668 A"
checkbox input "true"
type input "2668 Am"
checkbox input "true"
type input "2668 Amb"
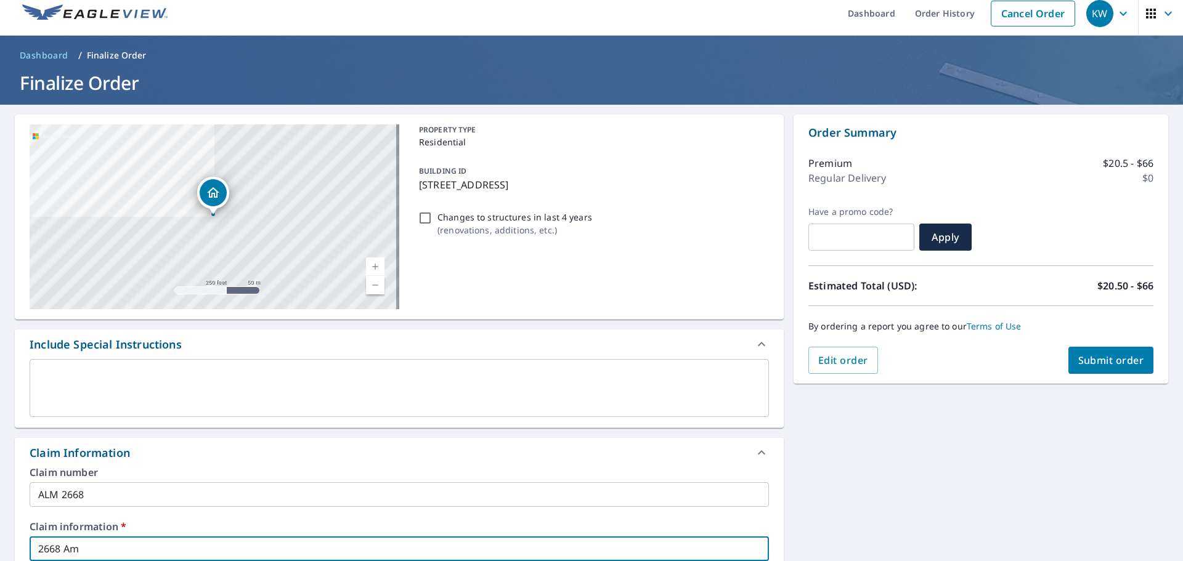
checkbox input "true"
type input "2668 Ambe"
checkbox input "true"
type input "2668 Amber"
checkbox input "true"
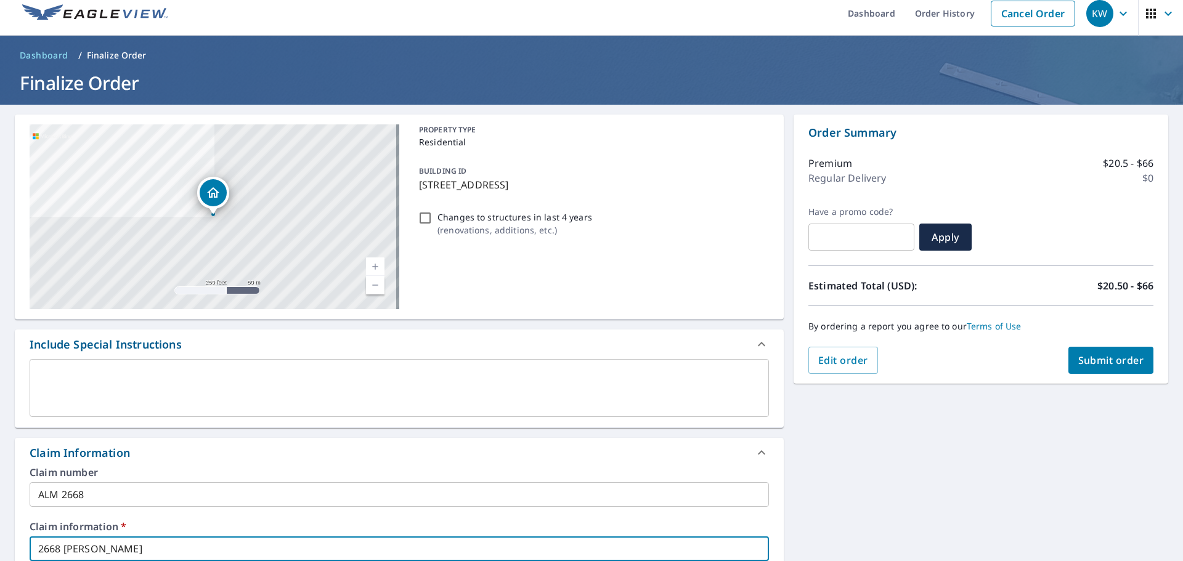
type input "2668 Amber"
checkbox input "true"
type input "2668 Amber S"
checkbox input "true"
type input "2668 Amber Sp"
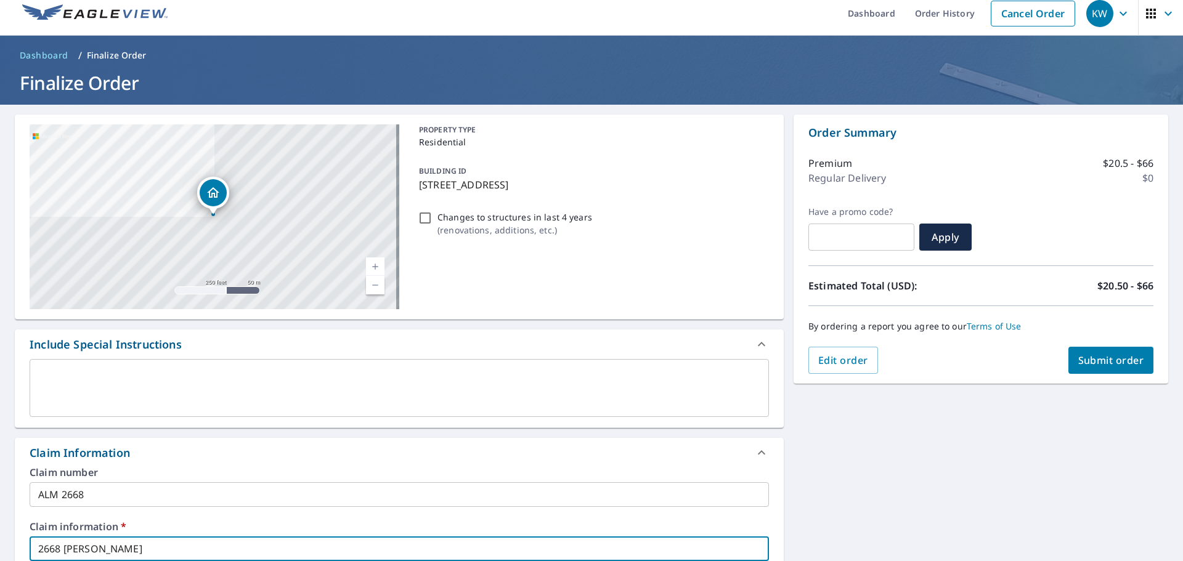
checkbox input "true"
type input "2668 Amber Spr"
checkbox input "true"
type input "2668 Amber Spri"
checkbox input "true"
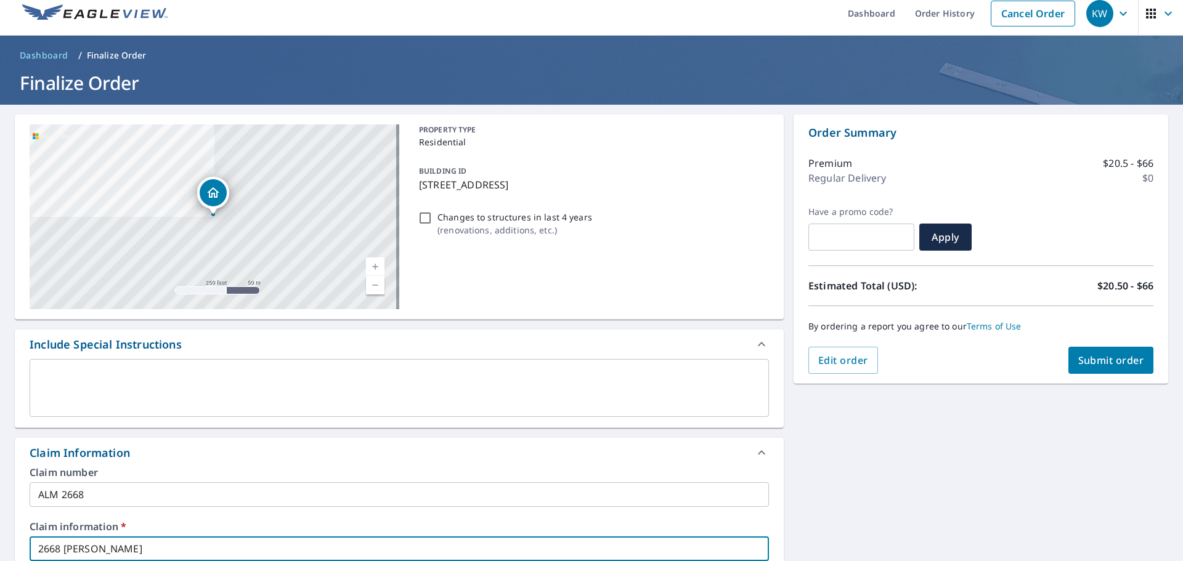
type input "2668 Amber Sprin"
checkbox input "true"
type input "2668 Amber Spring"
checkbox input "true"
type input "2668 Amber Springs"
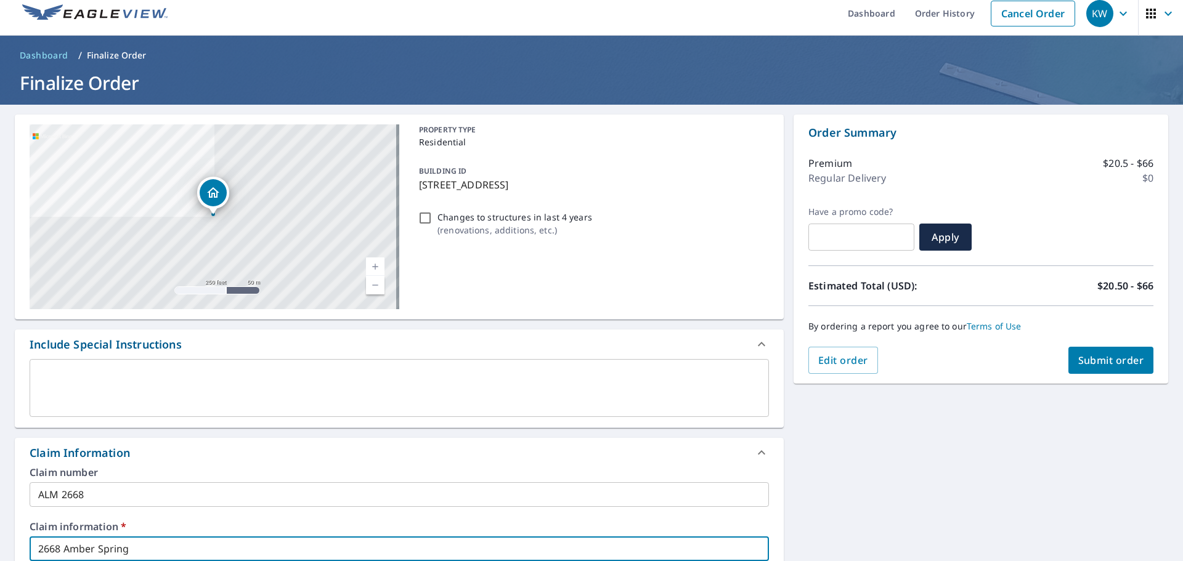
checkbox input "true"
type input "2668 Amber Springs"
checkbox input "true"
type input "2668 Amber Springs W"
checkbox input "true"
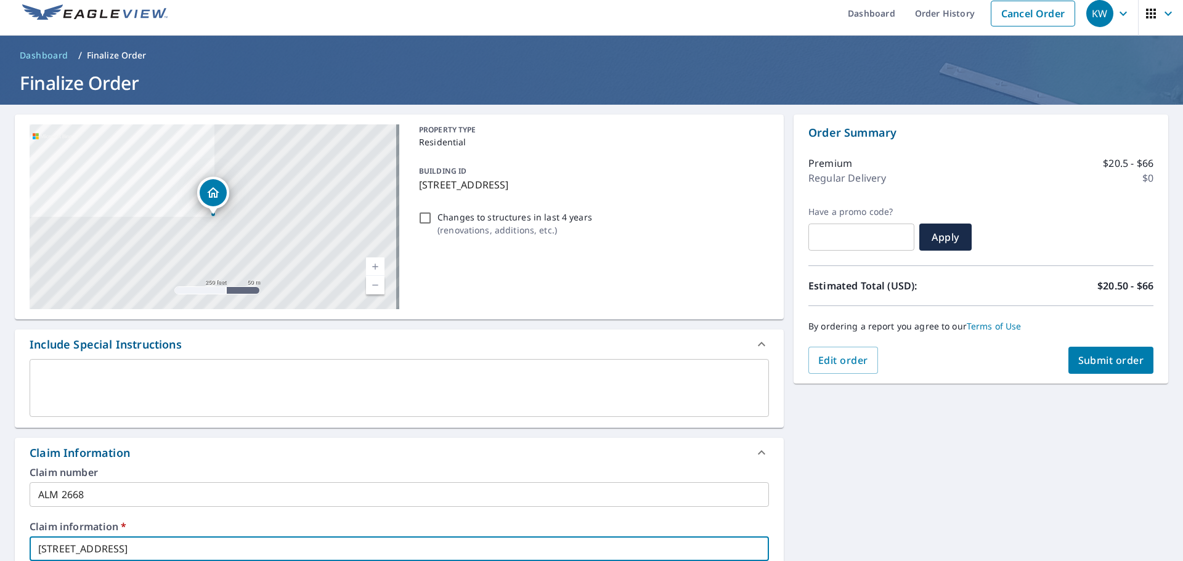
type input "2668 Amber Springs Wa"
checkbox input "true"
type input "2668 Amber Springs Way"
checkbox input "true"
type input "2668 Amber Springs Way"
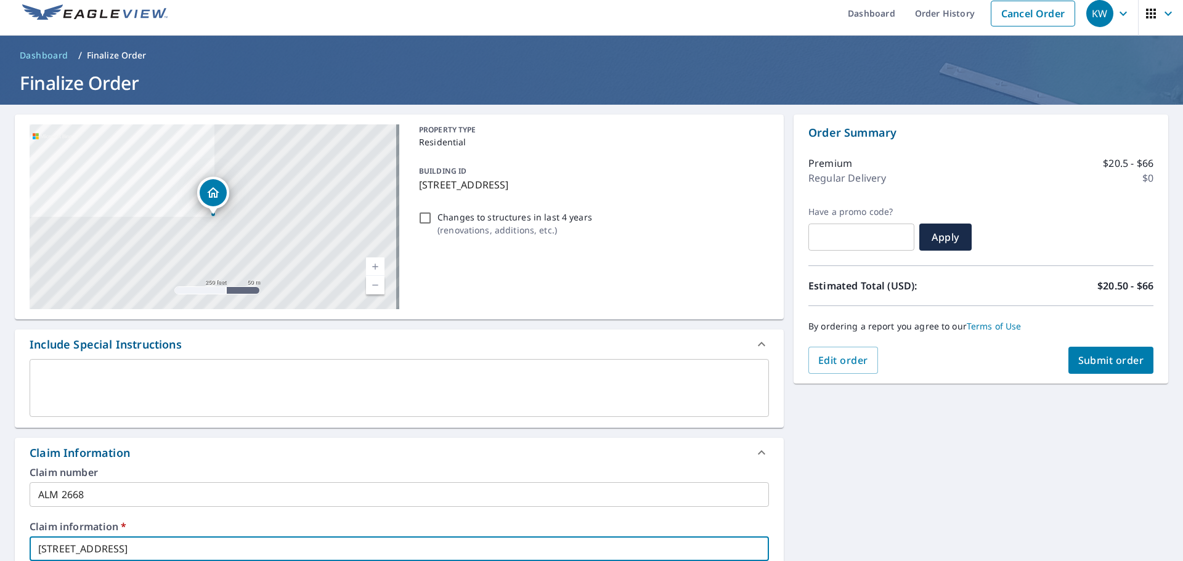
click at [1111, 368] on button "Submit order" at bounding box center [1111, 360] width 86 height 27
checkbox input "true"
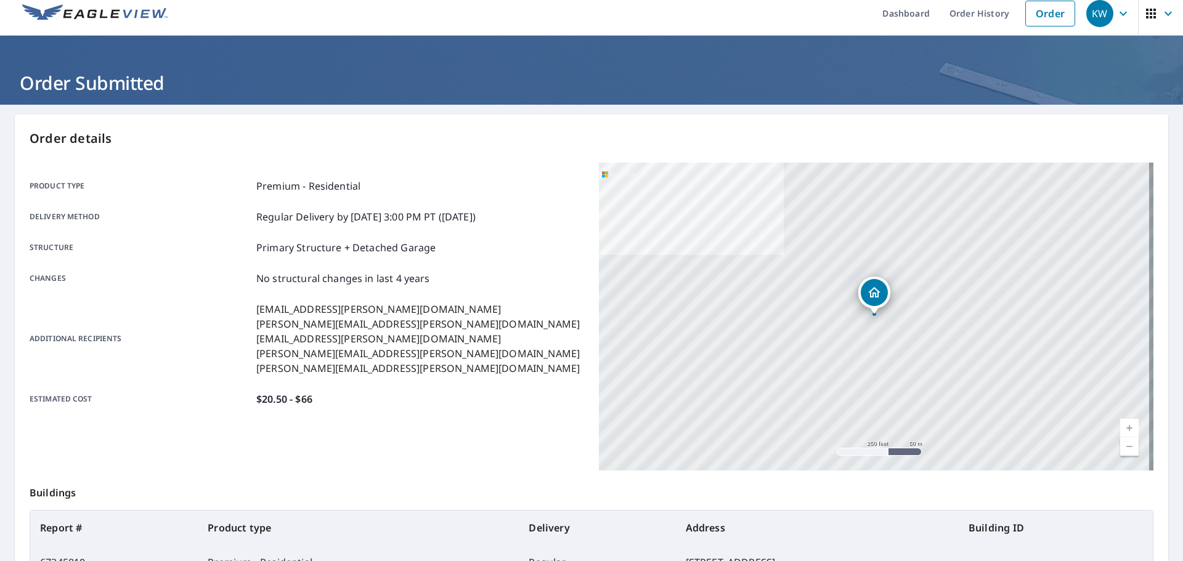
scroll to position [164, 0]
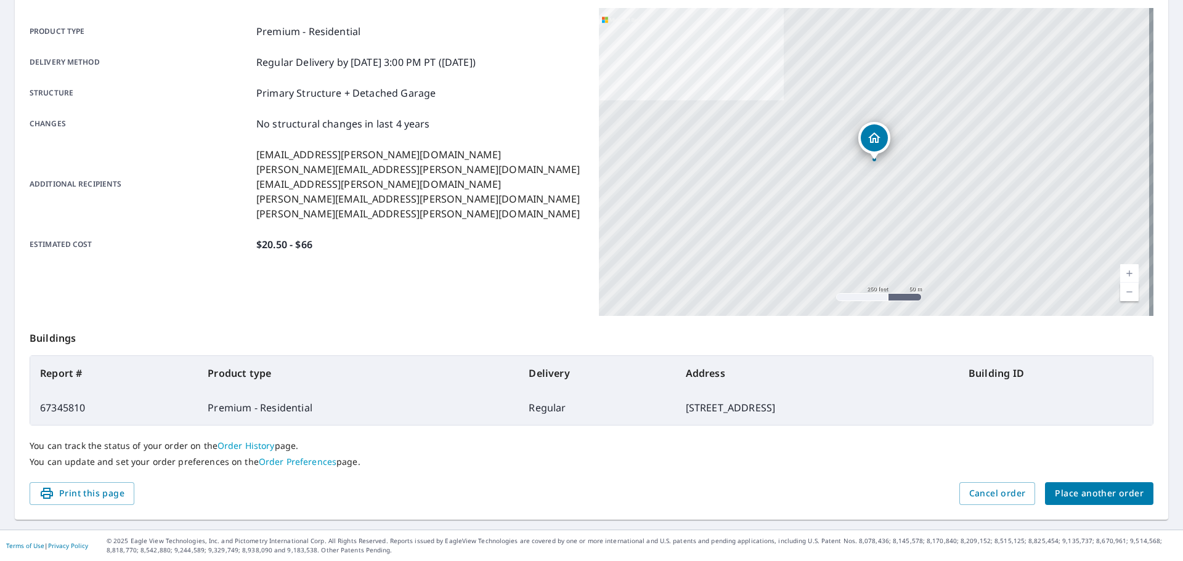
click at [1091, 510] on div "Order details Product type Premium - Residential Delivery method Regular Delive…" at bounding box center [591, 240] width 1153 height 560
click at [1090, 500] on span "Place another order" at bounding box center [1099, 493] width 89 height 15
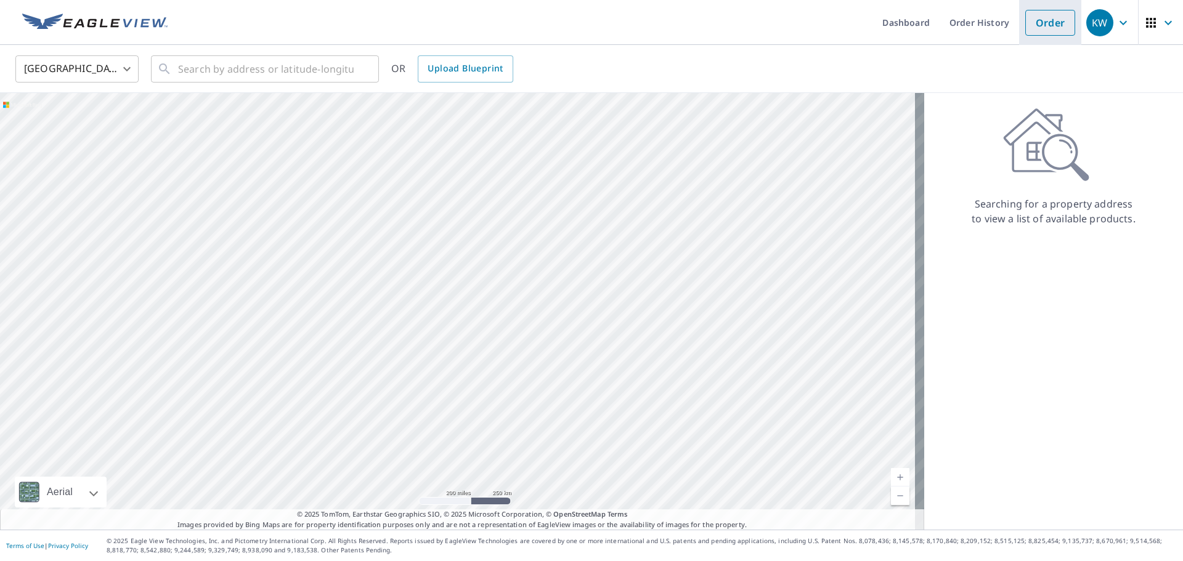
click at [1041, 23] on link "Order" at bounding box center [1050, 23] width 50 height 26
